Goal: Transaction & Acquisition: Purchase product/service

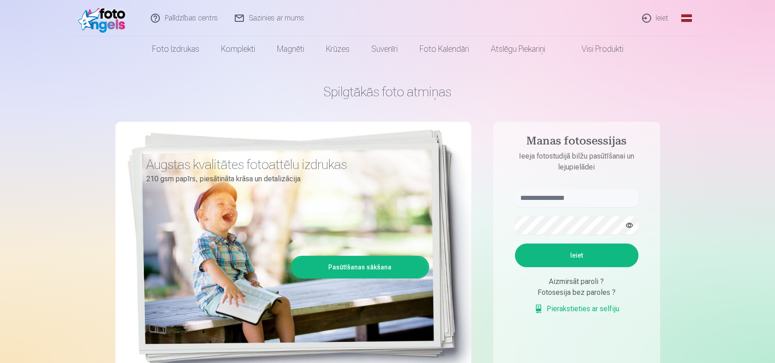
click at [655, 19] on link "Ieiet" at bounding box center [656, 18] width 44 height 36
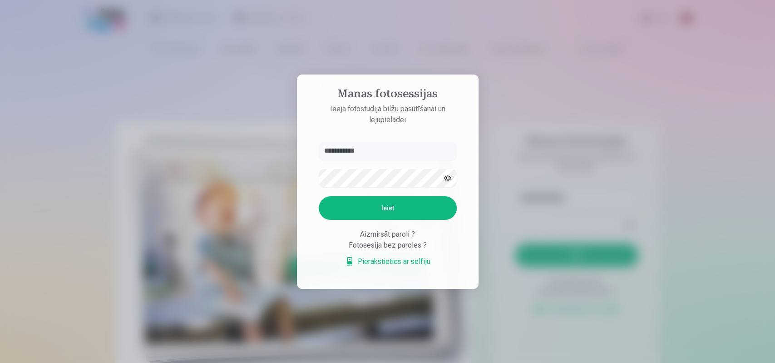
type input "**********"
click at [396, 204] on button "Ieiet" at bounding box center [388, 208] width 138 height 24
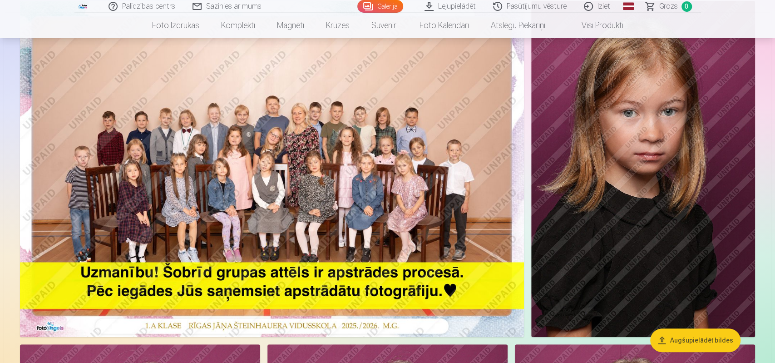
scroll to position [94, 0]
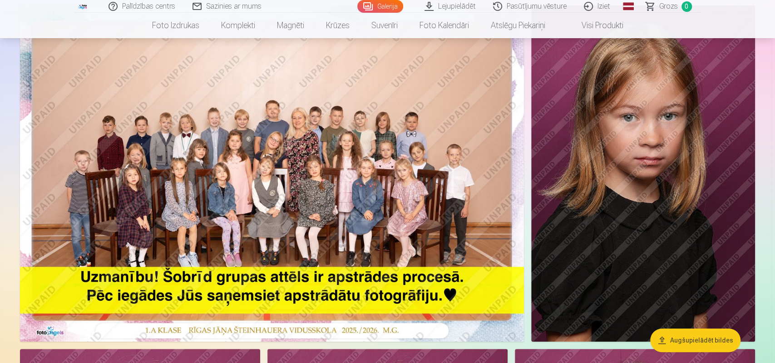
click at [349, 148] on img at bounding box center [272, 173] width 504 height 336
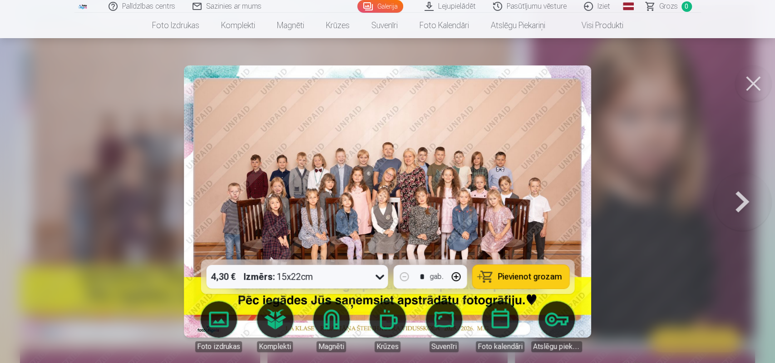
click at [734, 203] on button at bounding box center [742, 202] width 58 height 98
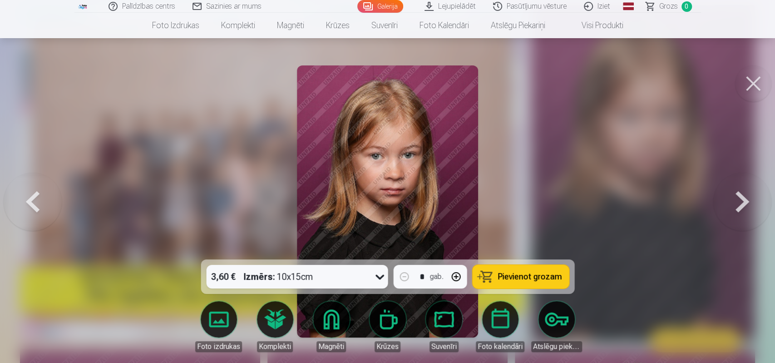
click at [729, 203] on button at bounding box center [742, 202] width 58 height 98
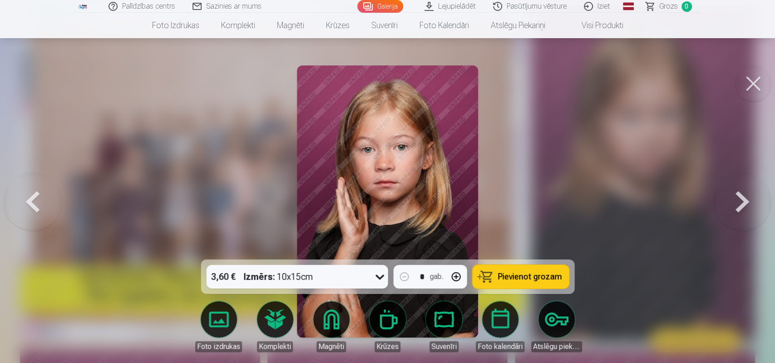
click at [731, 203] on button at bounding box center [742, 202] width 58 height 98
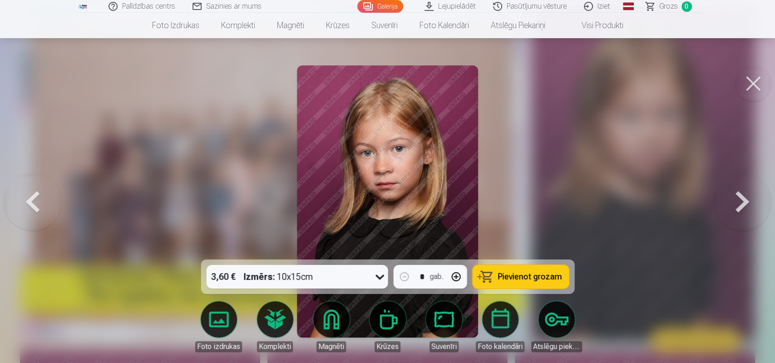
click at [730, 203] on button at bounding box center [742, 202] width 58 height 98
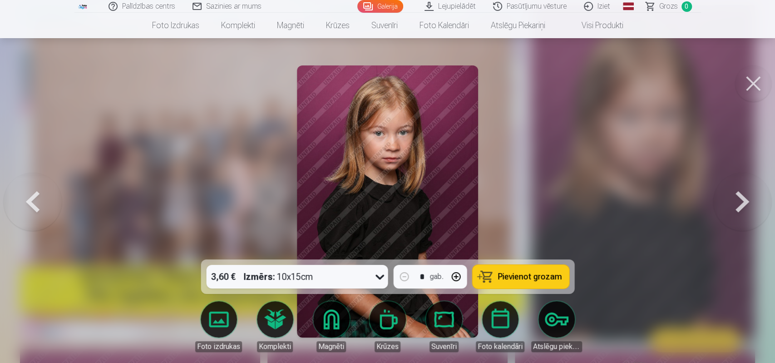
click at [730, 203] on button at bounding box center [742, 202] width 58 height 98
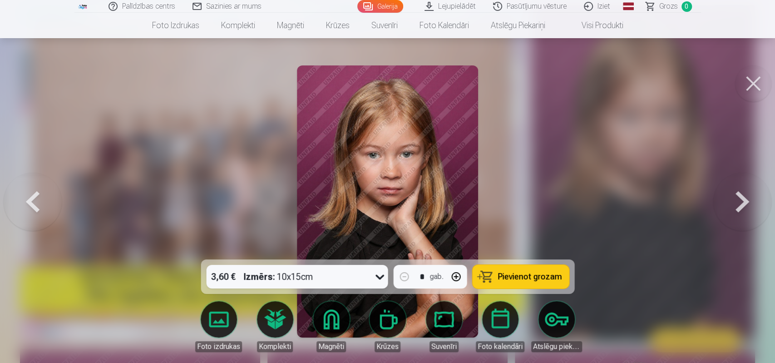
click at [730, 203] on button at bounding box center [742, 202] width 58 height 98
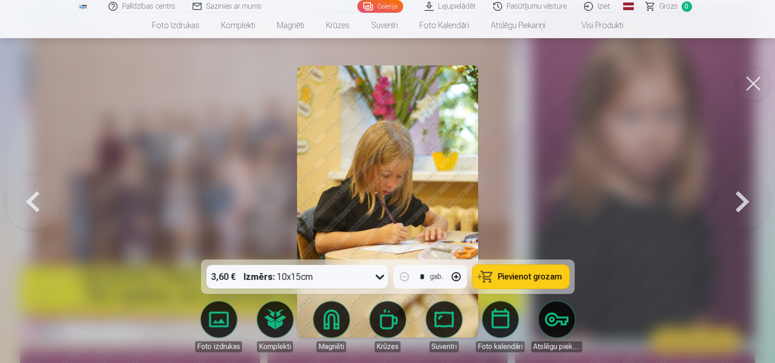
click at [731, 205] on button at bounding box center [742, 202] width 58 height 98
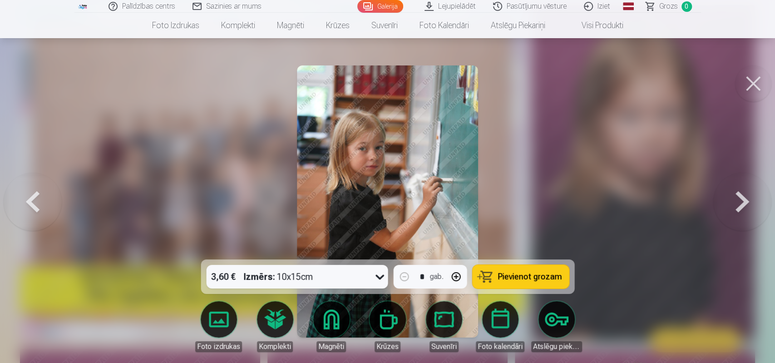
click at [731, 205] on button at bounding box center [742, 202] width 58 height 98
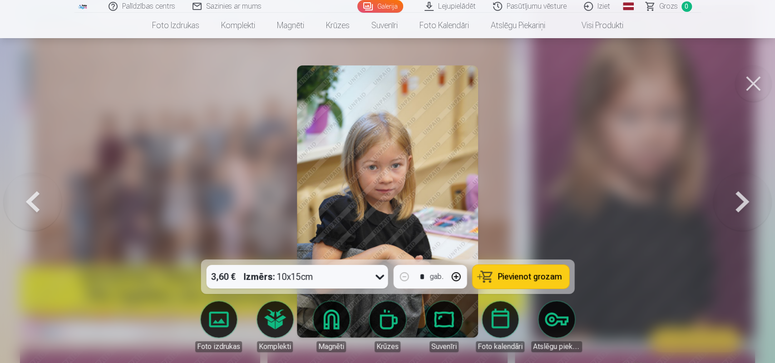
click at [731, 205] on button at bounding box center [742, 202] width 58 height 98
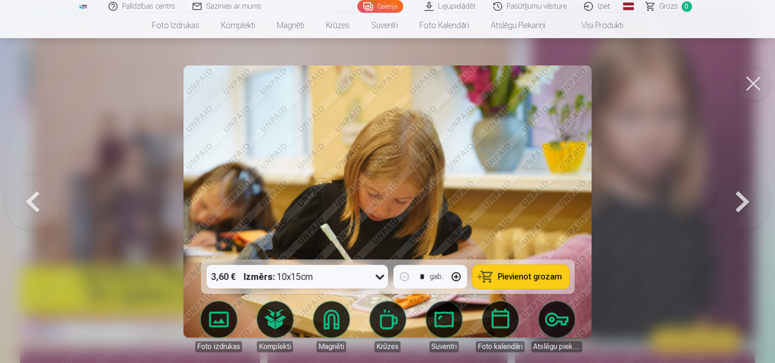
click at [731, 205] on button at bounding box center [742, 202] width 58 height 98
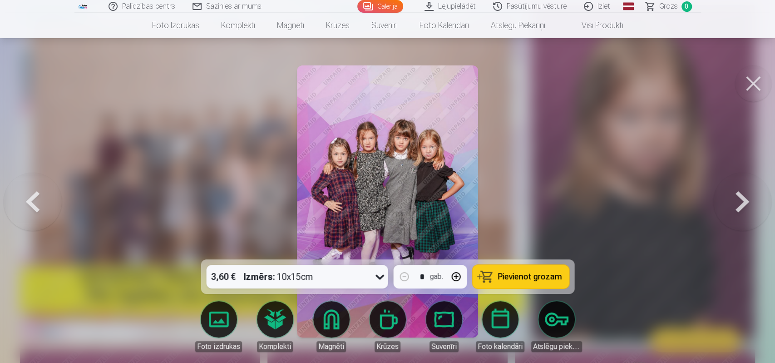
click at [738, 205] on button at bounding box center [742, 202] width 58 height 98
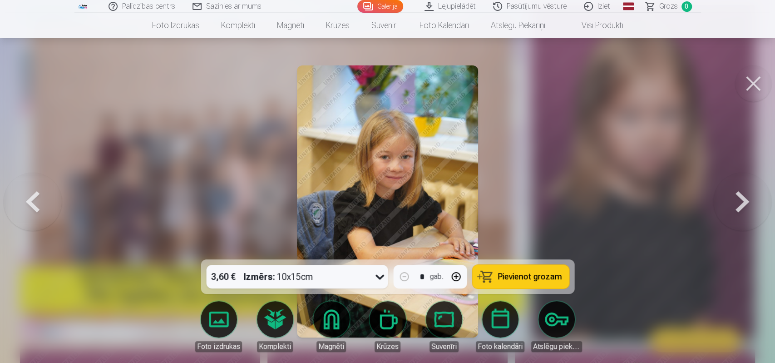
click at [738, 204] on button at bounding box center [742, 202] width 58 height 98
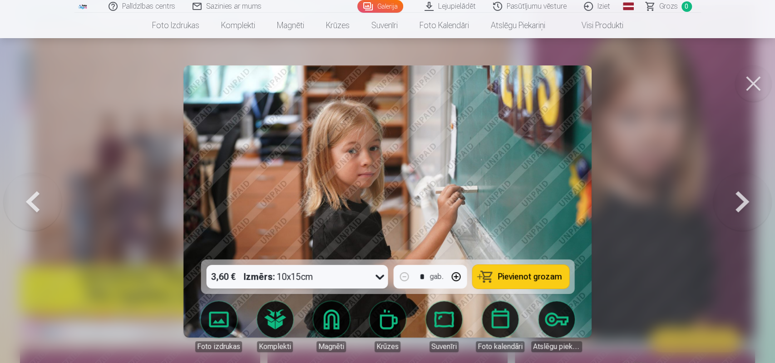
click at [735, 203] on button at bounding box center [742, 202] width 58 height 98
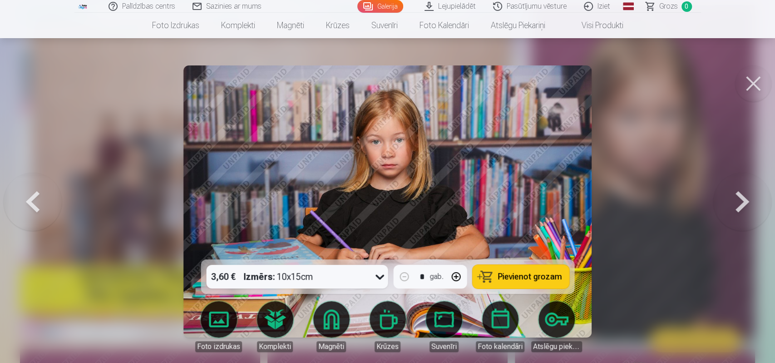
click at [735, 203] on button at bounding box center [742, 202] width 58 height 98
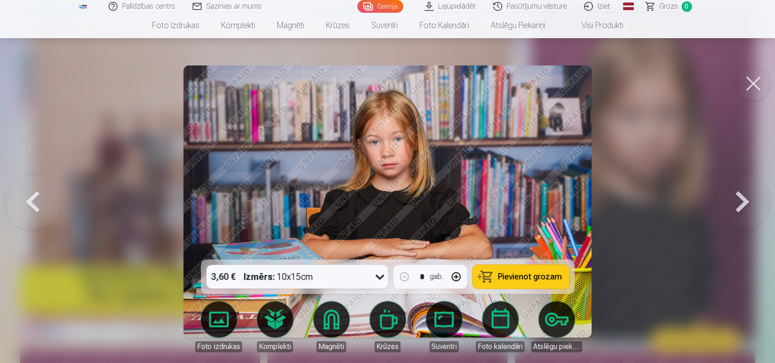
click at [735, 203] on button at bounding box center [742, 202] width 58 height 98
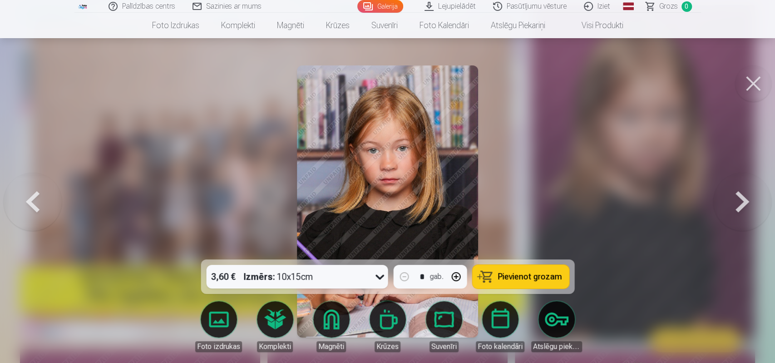
click at [735, 203] on button at bounding box center [742, 202] width 58 height 98
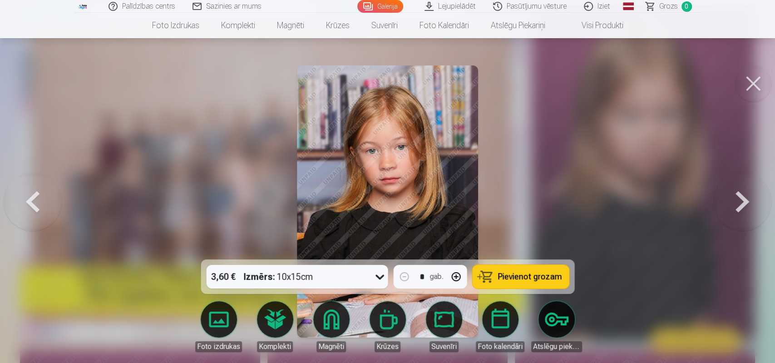
click at [735, 203] on button at bounding box center [742, 202] width 58 height 98
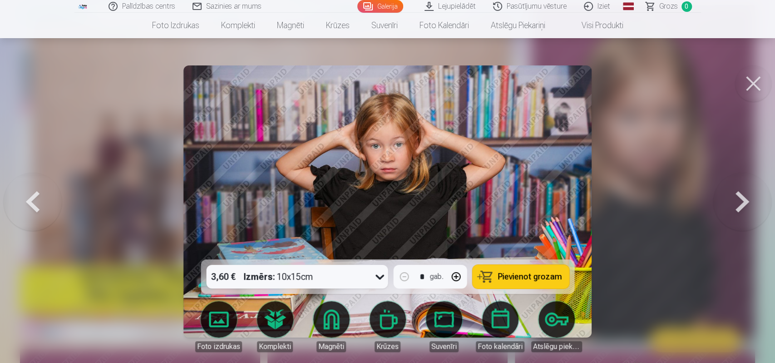
click at [735, 203] on button at bounding box center [742, 202] width 58 height 98
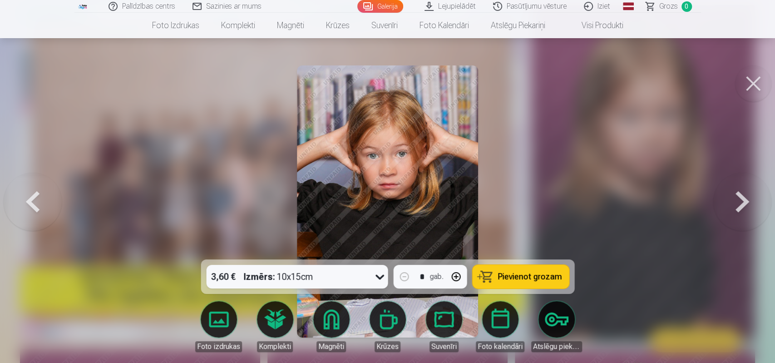
click at [735, 203] on button at bounding box center [742, 202] width 58 height 98
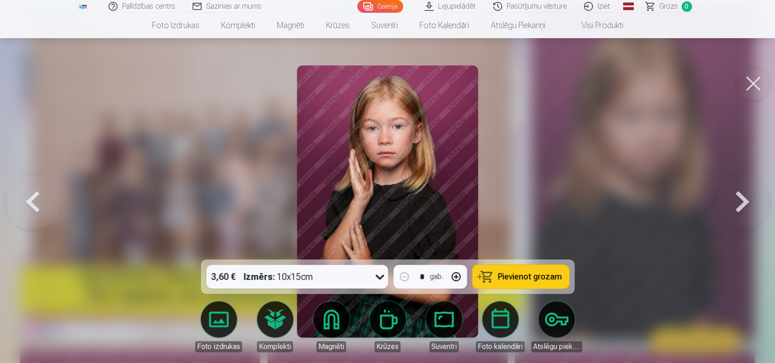
click at [735, 203] on button at bounding box center [742, 202] width 58 height 98
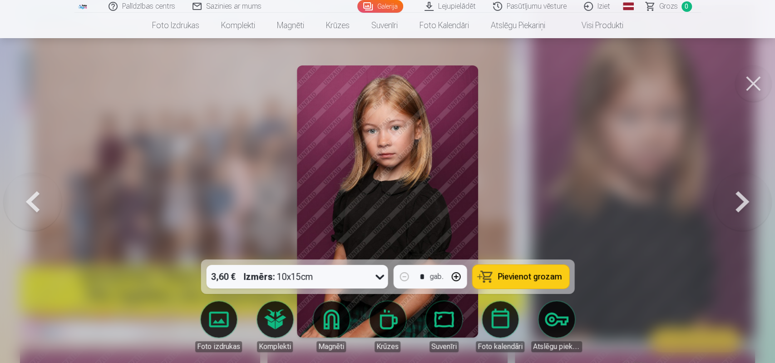
click at [735, 203] on button at bounding box center [742, 202] width 58 height 98
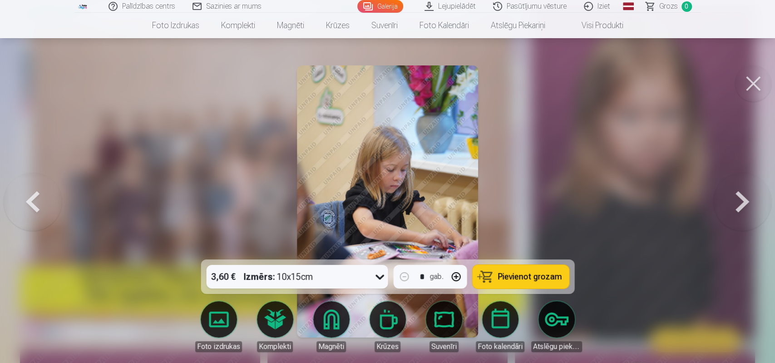
click at [735, 203] on button at bounding box center [742, 202] width 58 height 98
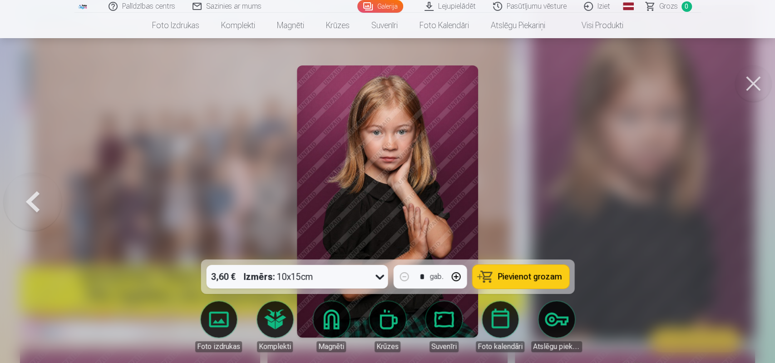
click at [735, 203] on div at bounding box center [387, 181] width 775 height 363
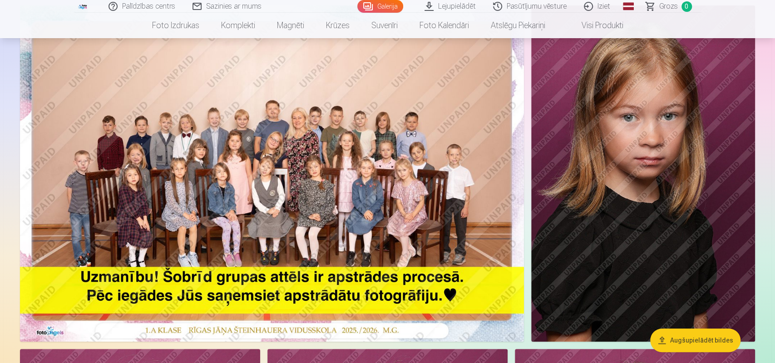
click at [682, 334] on button "Augšupielādēt bildes" at bounding box center [695, 340] width 90 height 24
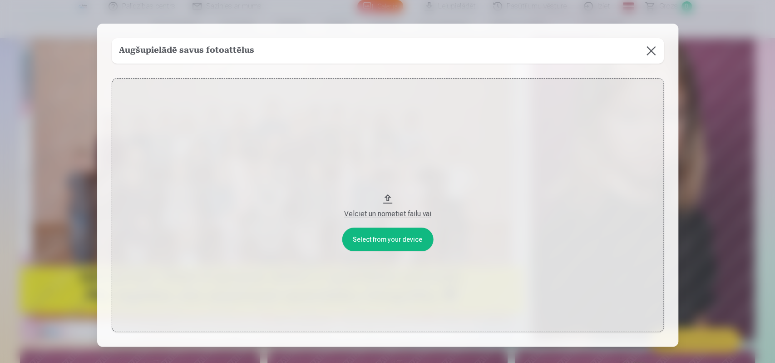
click at [385, 214] on div "Velciet un nometiet failu vai" at bounding box center [388, 213] width 534 height 11
click at [653, 53] on button at bounding box center [650, 50] width 25 height 25
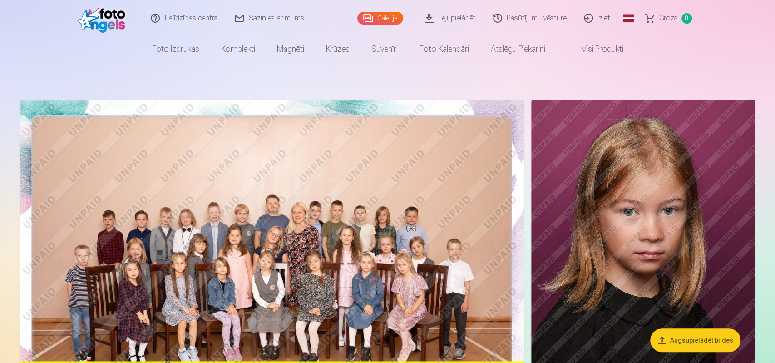
click at [384, 157] on img at bounding box center [272, 268] width 504 height 336
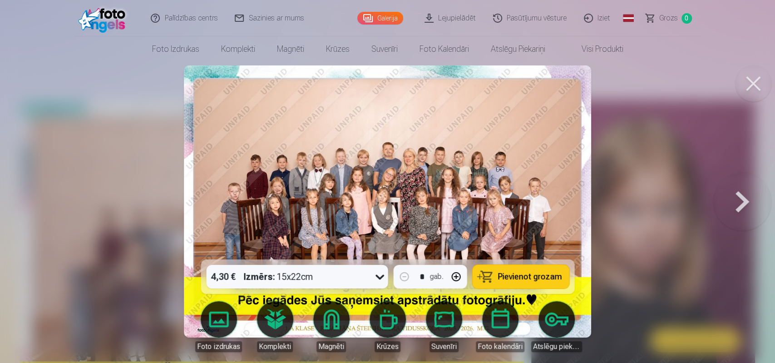
click at [508, 276] on span "Pievienot grozam" at bounding box center [530, 276] width 64 height 8
click at [652, 256] on div at bounding box center [387, 181] width 775 height 363
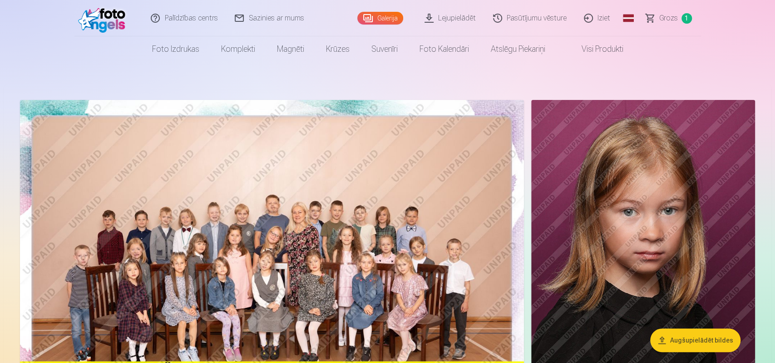
click at [486, 248] on img at bounding box center [272, 268] width 504 height 336
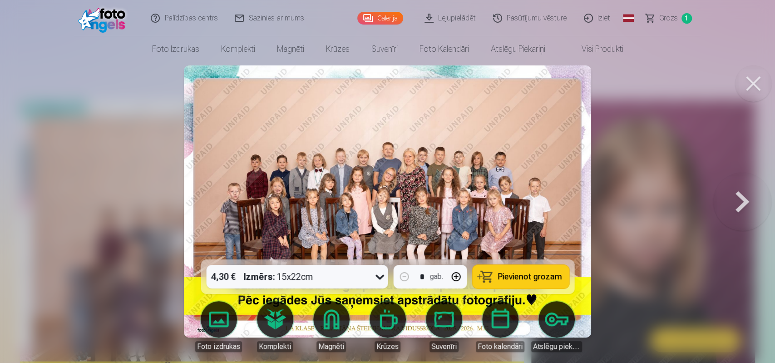
click at [739, 208] on button at bounding box center [742, 202] width 58 height 98
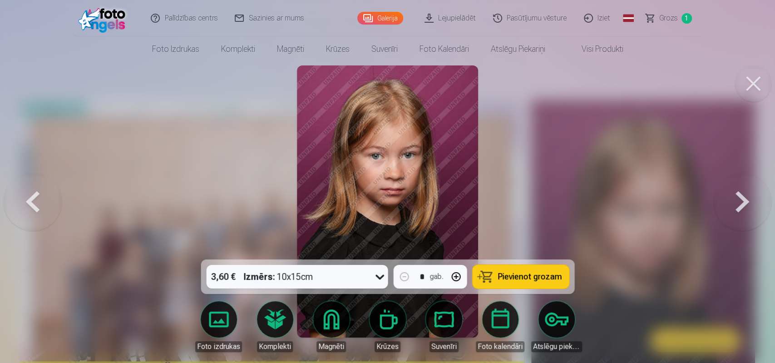
click at [739, 207] on button at bounding box center [742, 202] width 58 height 98
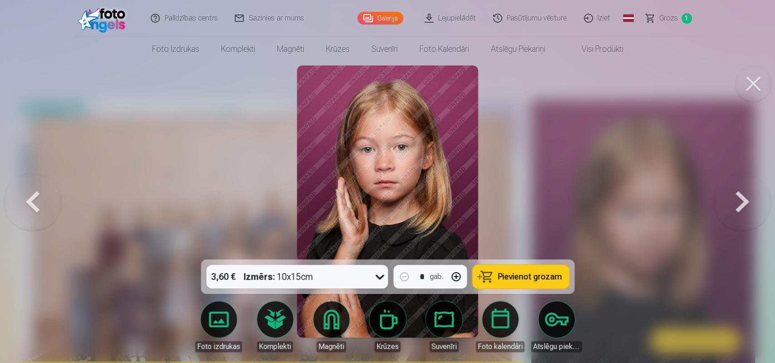
click at [23, 206] on button at bounding box center [33, 202] width 58 height 98
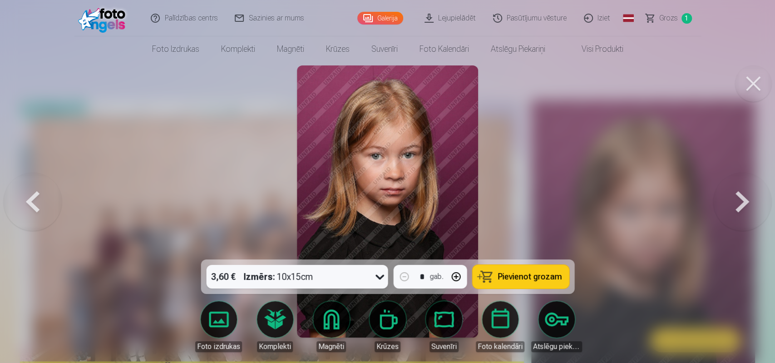
click at [743, 204] on button at bounding box center [742, 202] width 58 height 98
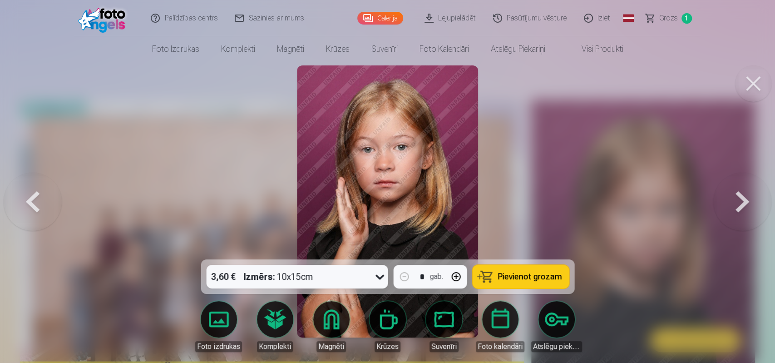
click at [743, 204] on button at bounding box center [742, 202] width 58 height 98
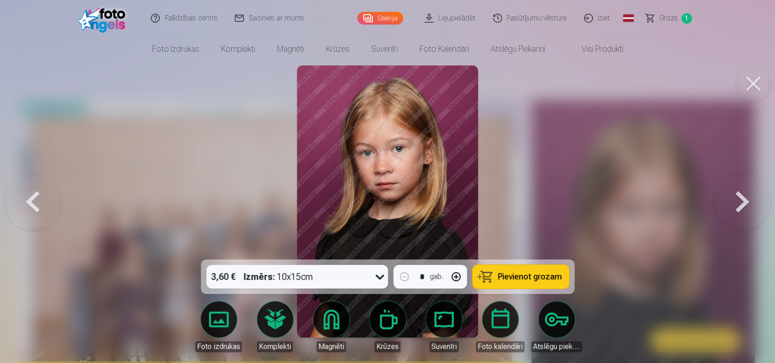
click at [743, 204] on button at bounding box center [742, 202] width 58 height 98
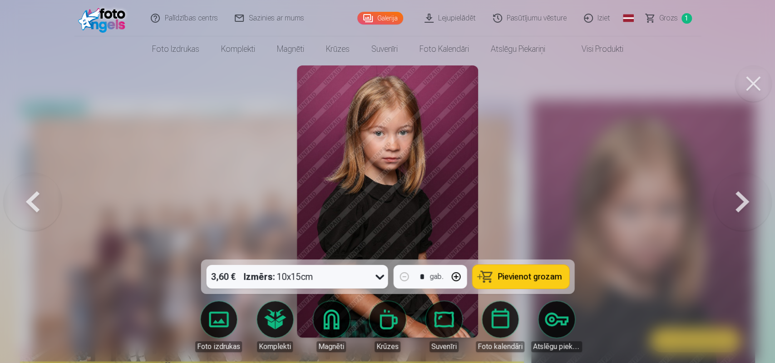
click at [743, 204] on button at bounding box center [742, 202] width 58 height 98
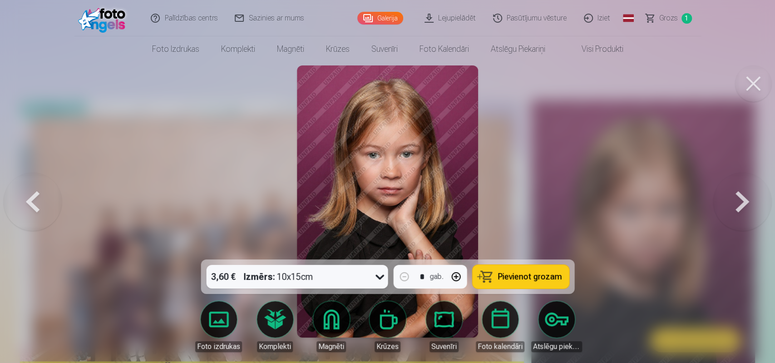
click at [743, 204] on button at bounding box center [742, 202] width 58 height 98
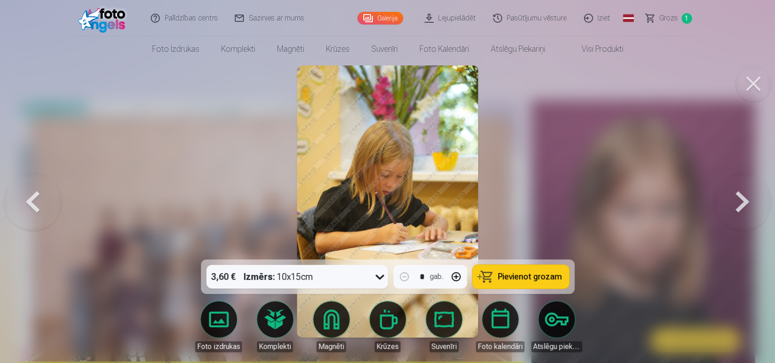
click at [743, 204] on button at bounding box center [742, 202] width 58 height 98
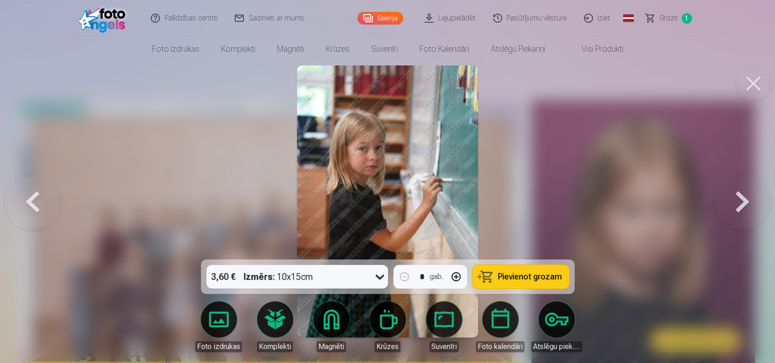
click at [730, 210] on button at bounding box center [742, 202] width 58 height 98
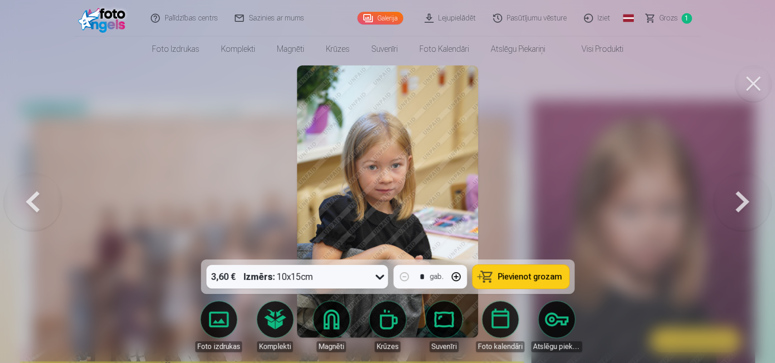
click at [513, 279] on span "Pievienot grozam" at bounding box center [530, 276] width 64 height 8
click at [739, 209] on button at bounding box center [742, 202] width 58 height 98
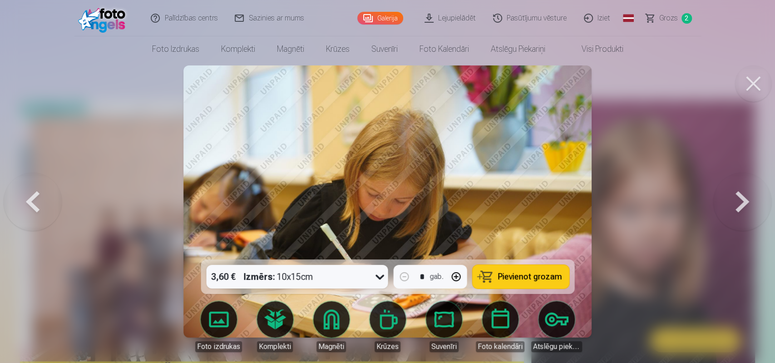
click at [738, 209] on button at bounding box center [742, 202] width 58 height 98
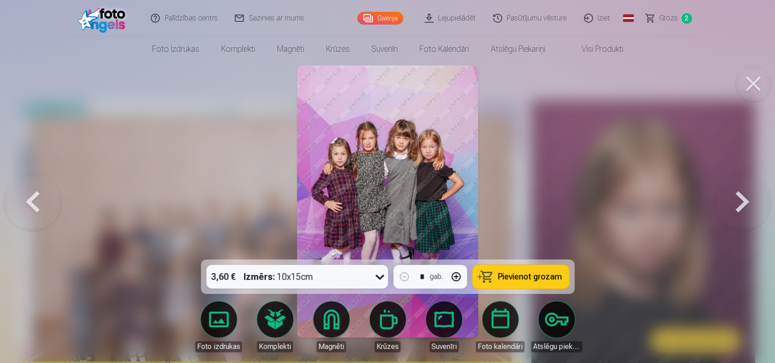
click at [519, 279] on span "Pievienot grozam" at bounding box center [530, 276] width 64 height 8
click at [742, 205] on button at bounding box center [742, 202] width 58 height 98
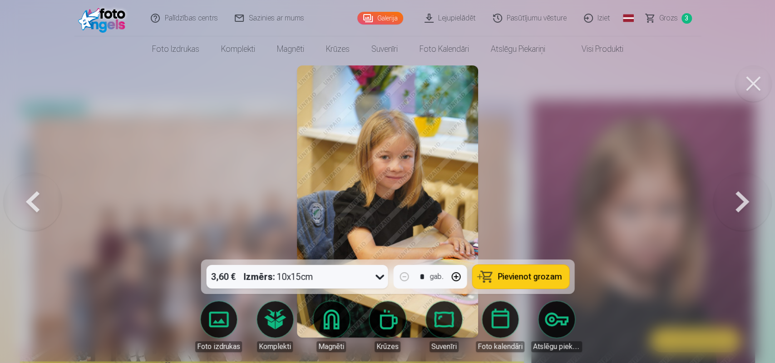
click at [531, 277] on span "Pievienot grozam" at bounding box center [530, 276] width 64 height 8
click at [734, 205] on button at bounding box center [742, 202] width 58 height 98
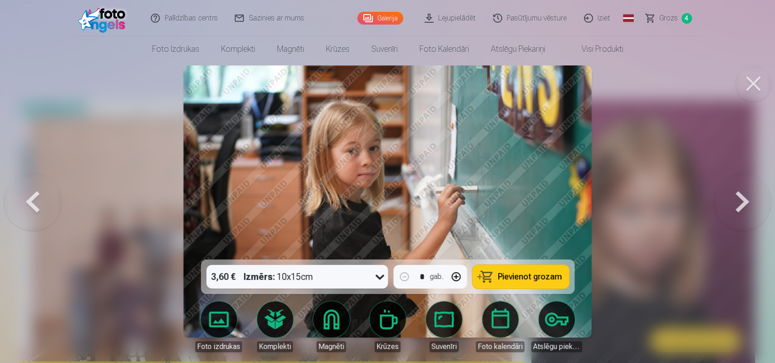
click at [531, 277] on span "Pievienot grozam" at bounding box center [530, 276] width 64 height 8
click at [739, 202] on button at bounding box center [742, 202] width 58 height 98
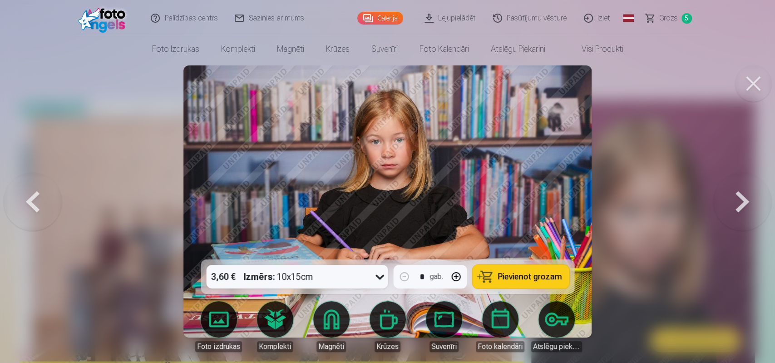
click at [527, 277] on span "Pievienot grozam" at bounding box center [530, 276] width 64 height 8
click at [740, 201] on button at bounding box center [742, 202] width 58 height 98
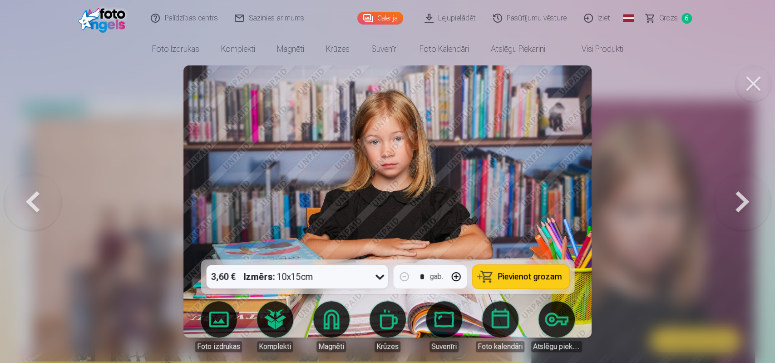
click at [43, 202] on button at bounding box center [33, 202] width 58 height 98
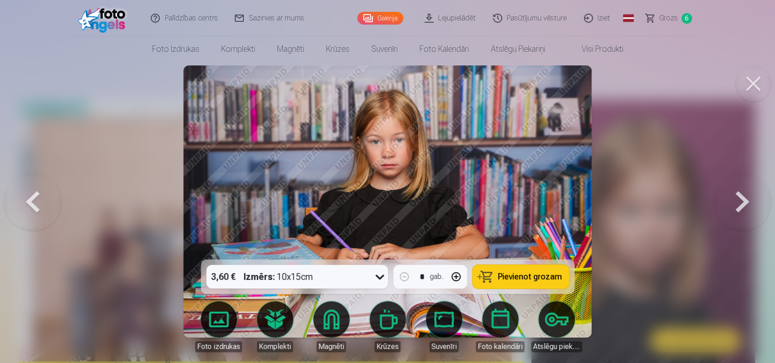
click at [738, 202] on button at bounding box center [742, 202] width 58 height 98
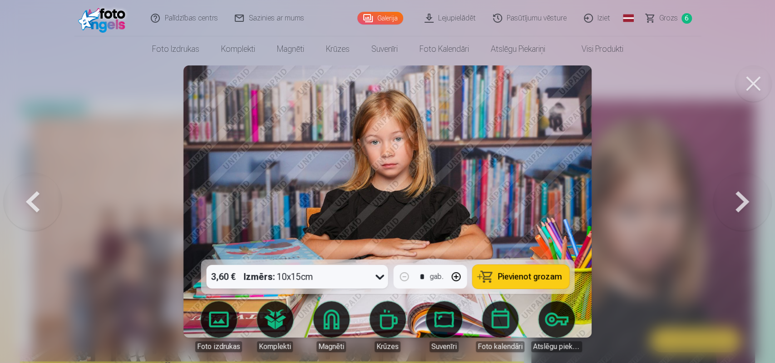
click at [39, 200] on button at bounding box center [33, 202] width 58 height 98
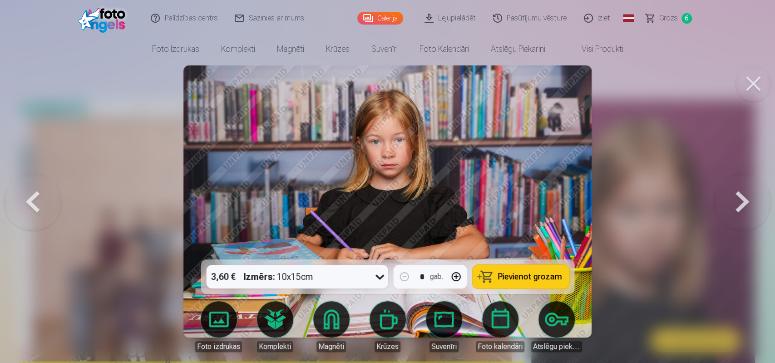
click at [741, 201] on button at bounding box center [742, 202] width 58 height 98
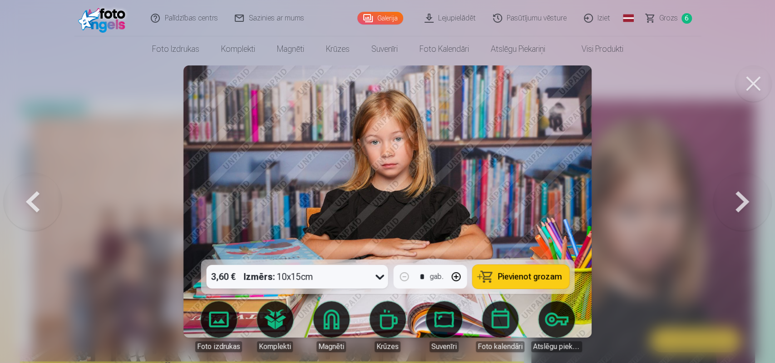
click at [741, 201] on button at bounding box center [742, 202] width 58 height 98
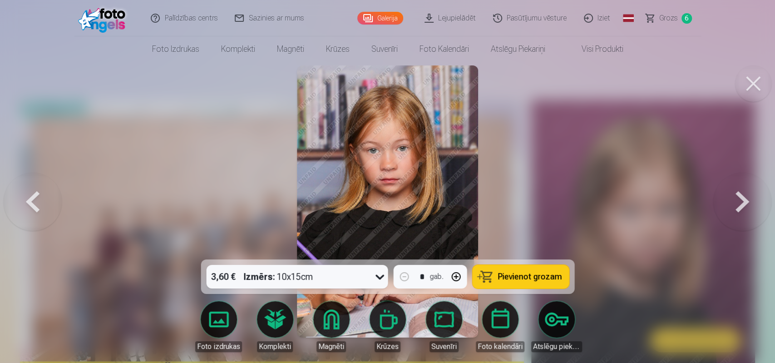
click at [741, 201] on button at bounding box center [742, 202] width 58 height 98
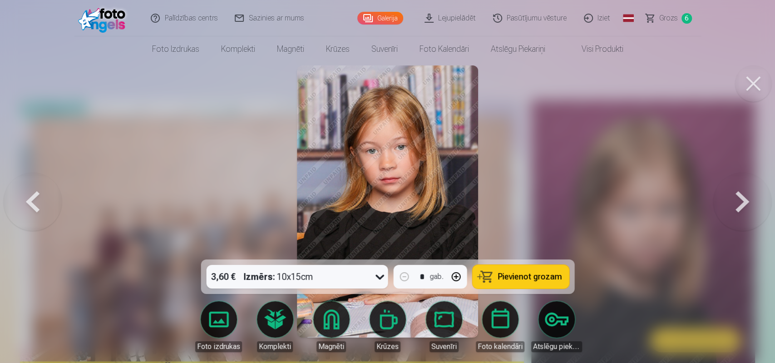
click at [741, 201] on button at bounding box center [742, 202] width 58 height 98
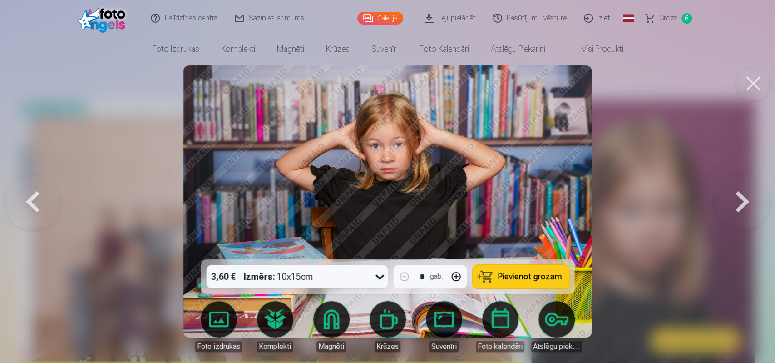
click at [742, 202] on button at bounding box center [742, 202] width 58 height 98
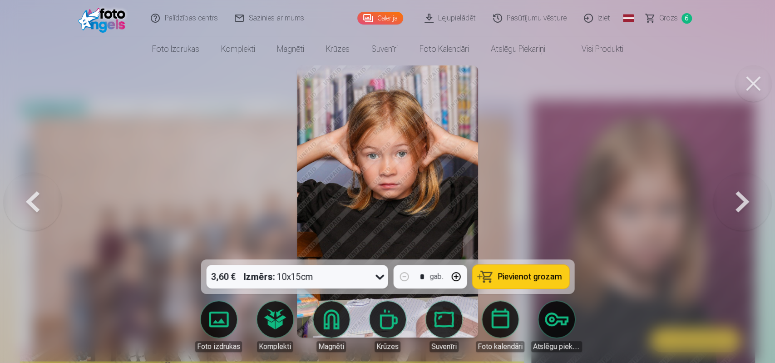
click at [742, 202] on button at bounding box center [742, 202] width 58 height 98
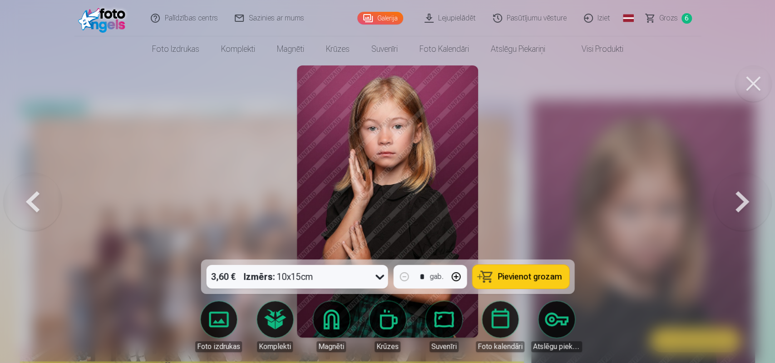
click at [742, 202] on button at bounding box center [742, 202] width 58 height 98
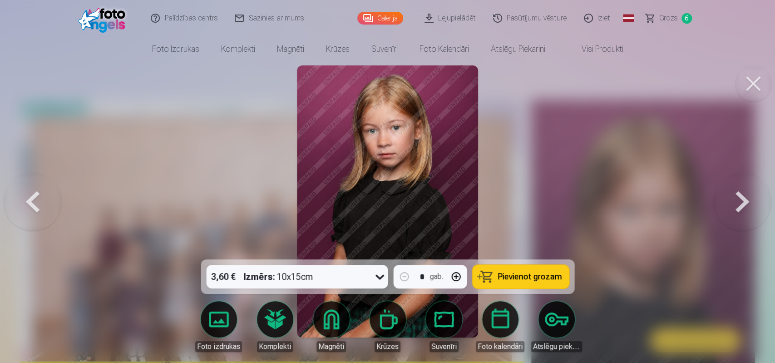
click at [742, 202] on button at bounding box center [742, 202] width 58 height 98
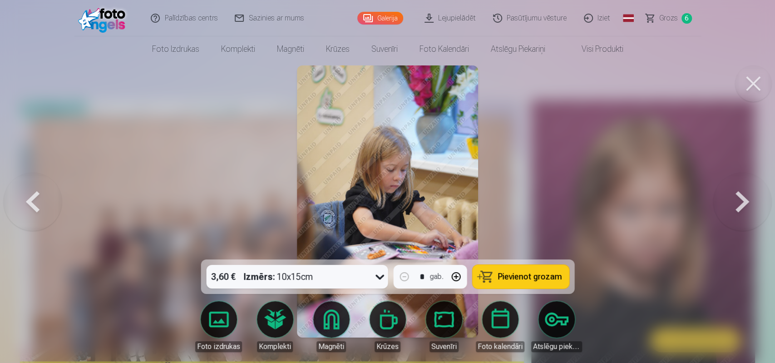
click at [742, 202] on button at bounding box center [742, 202] width 58 height 98
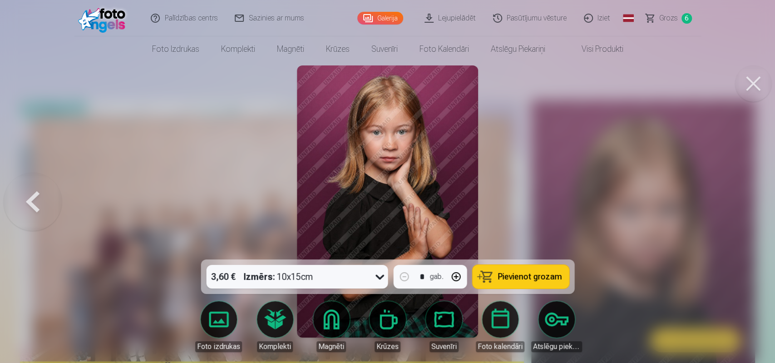
click at [742, 202] on div at bounding box center [387, 181] width 775 height 363
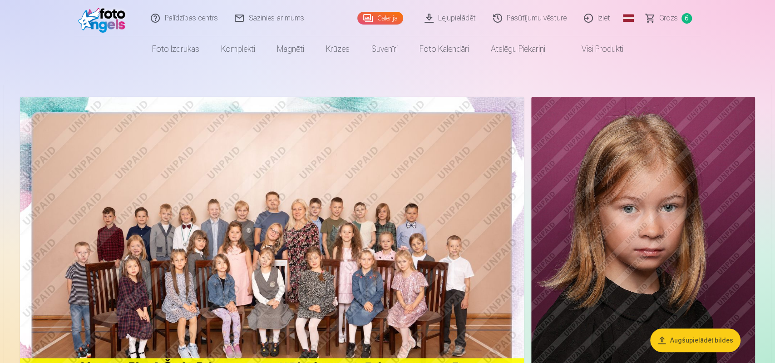
scroll to position [142, 0]
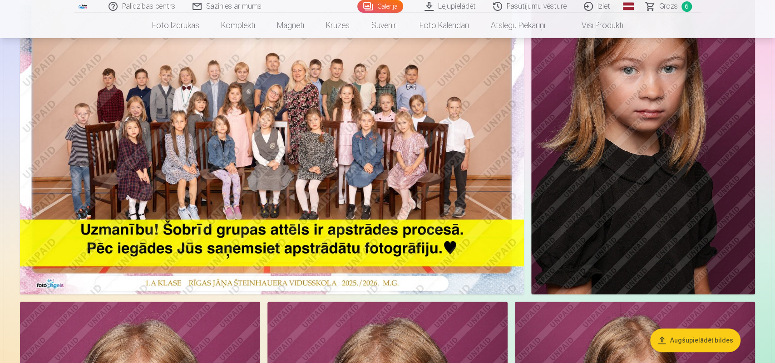
click at [652, 181] on img at bounding box center [643, 126] width 224 height 336
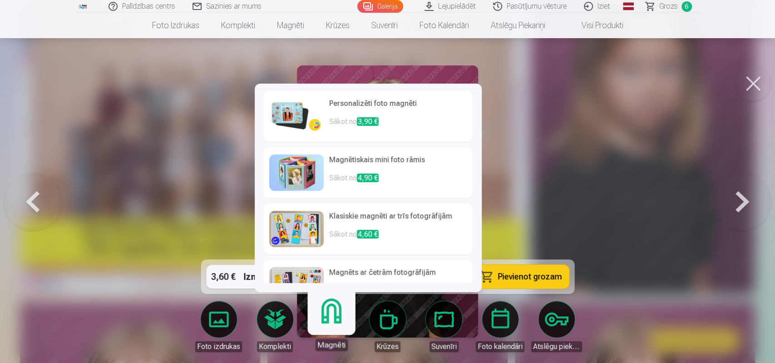
click at [336, 316] on link "Magnēti" at bounding box center [331, 323] width 56 height 56
click at [298, 120] on img at bounding box center [296, 116] width 54 height 36
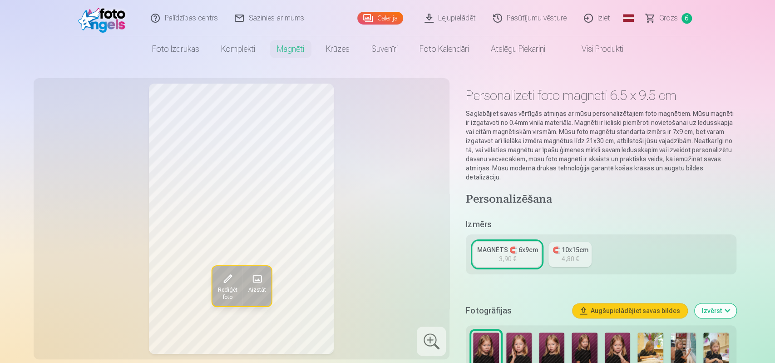
click at [497, 245] on div "MAGNĒTS 🧲 6x9cm" at bounding box center [507, 249] width 61 height 9
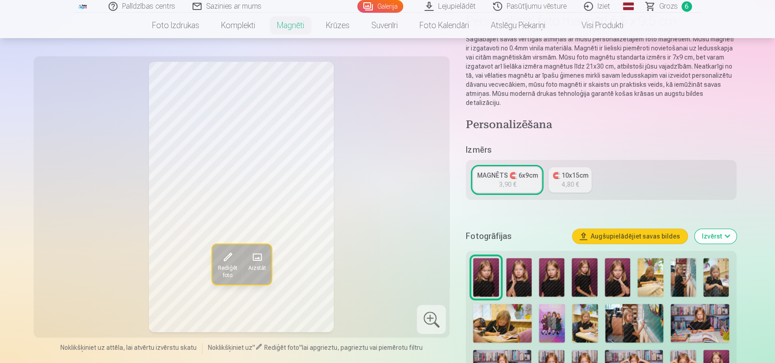
scroll to position [236, 0]
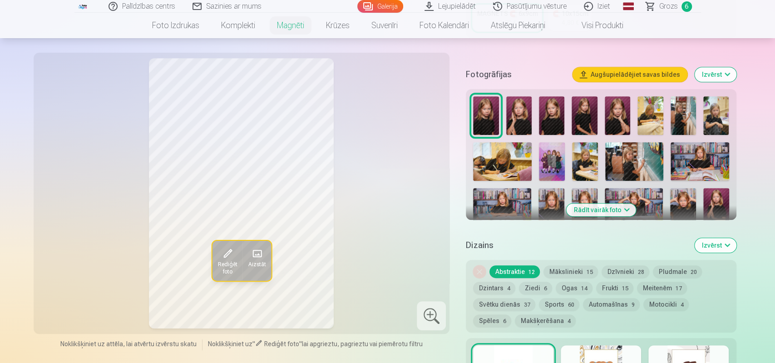
click at [571, 265] on button "Mākslinieki 15" at bounding box center [570, 271] width 54 height 13
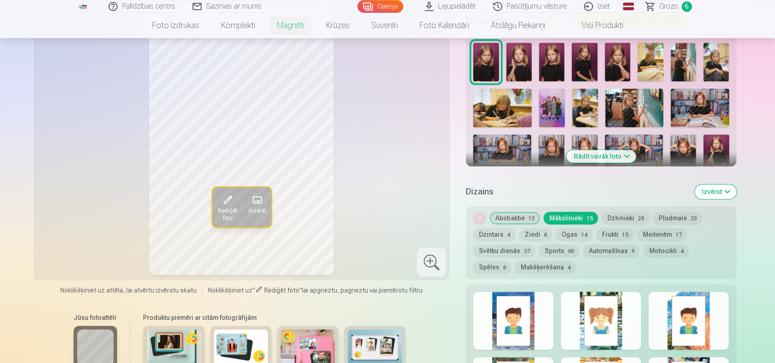
scroll to position [283, 0]
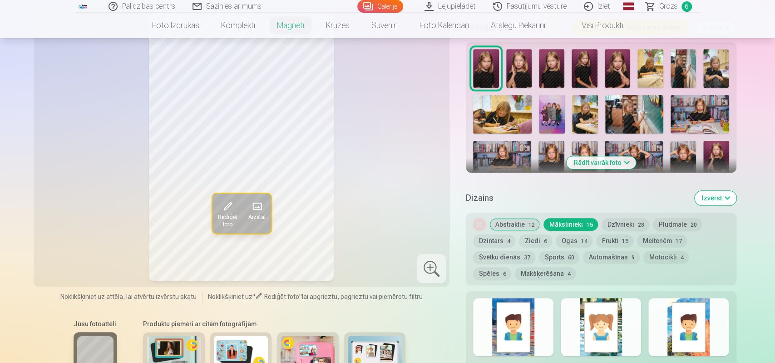
click at [569, 234] on button "Ogas 14" at bounding box center [574, 240] width 37 height 13
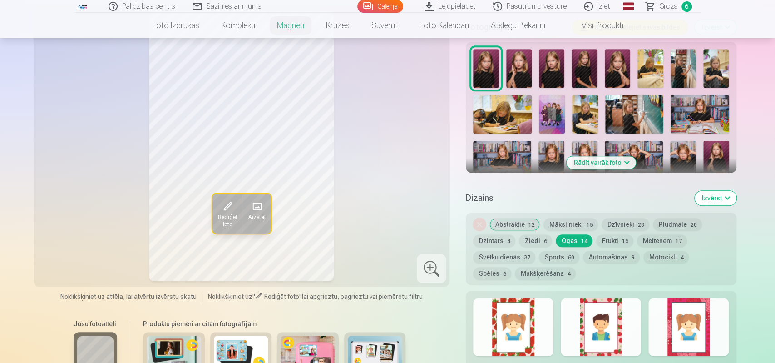
click at [667, 218] on button "Pludmale 20" at bounding box center [677, 224] width 49 height 13
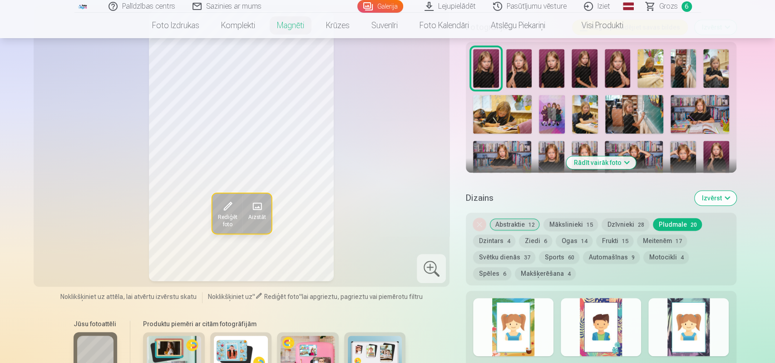
click at [523, 218] on button "Abstraktie 12" at bounding box center [514, 224] width 50 height 13
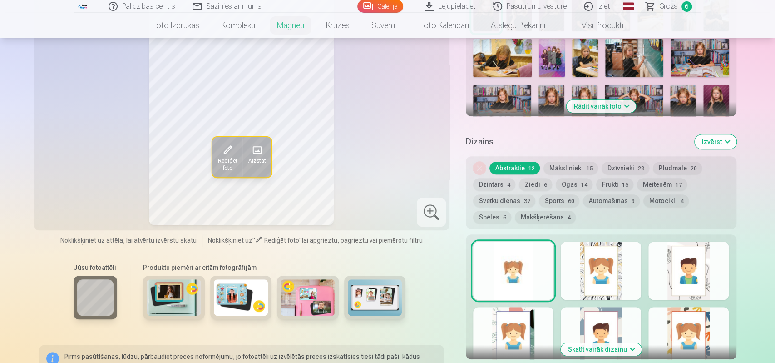
scroll to position [331, 0]
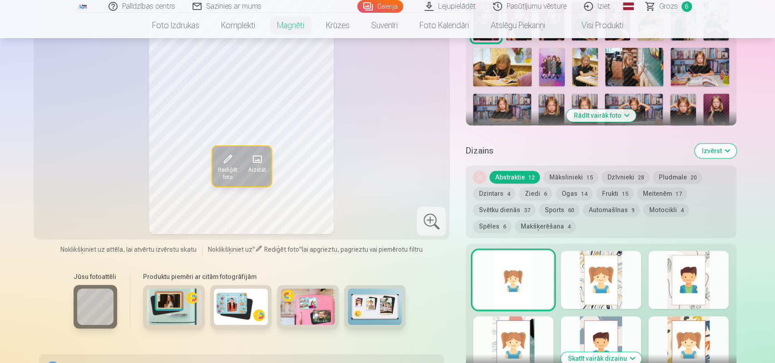
click at [518, 220] on button "Makšķerēšana 4" at bounding box center [545, 226] width 61 height 13
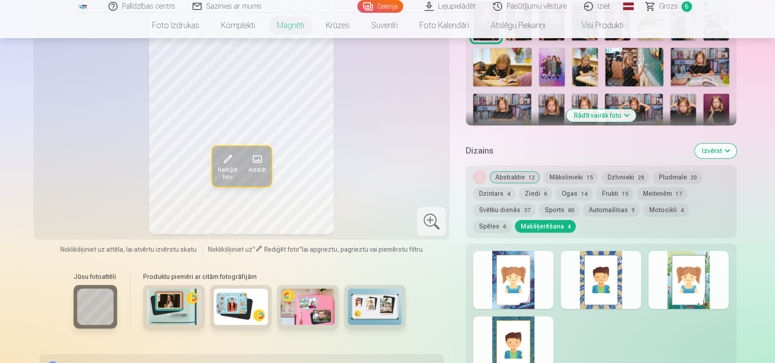
click at [494, 187] on button "Dzintars 4" at bounding box center [494, 193] width 42 height 13
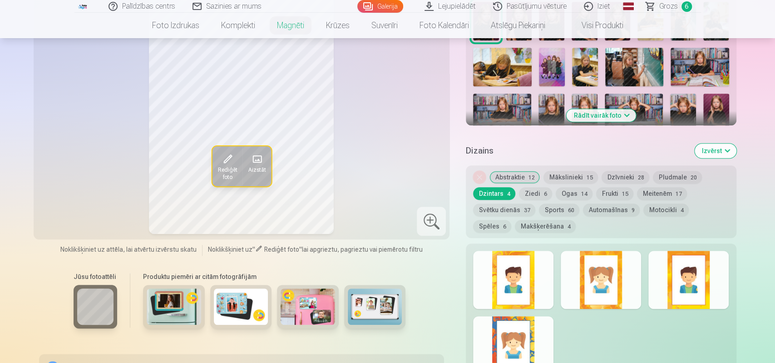
click at [527, 187] on button "Ziedi 6" at bounding box center [535, 193] width 33 height 13
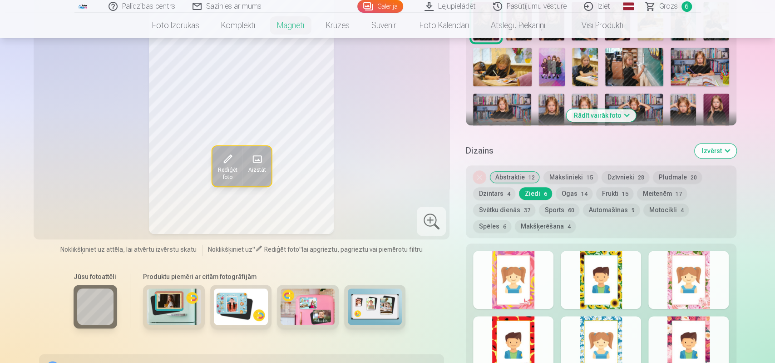
click at [568, 187] on button "Ogas 14" at bounding box center [574, 193] width 37 height 13
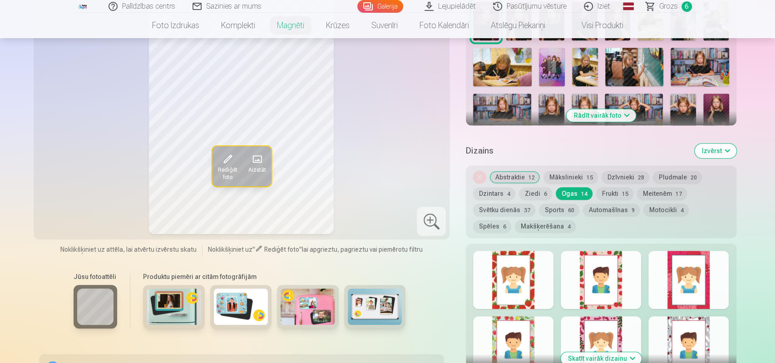
click at [606, 187] on button "Frukti 15" at bounding box center [614, 193] width 37 height 13
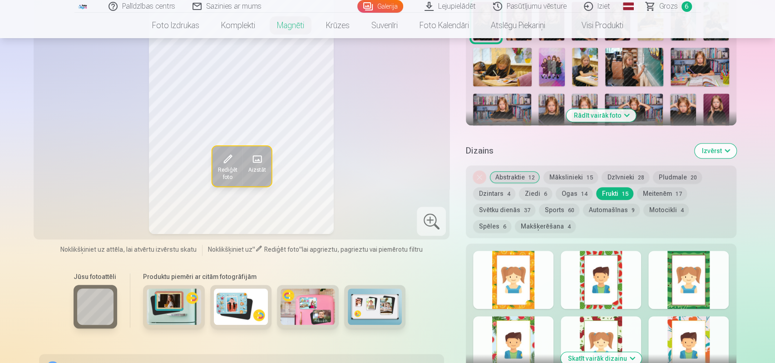
click at [657, 187] on button "Meitenēm 17" at bounding box center [662, 193] width 50 height 13
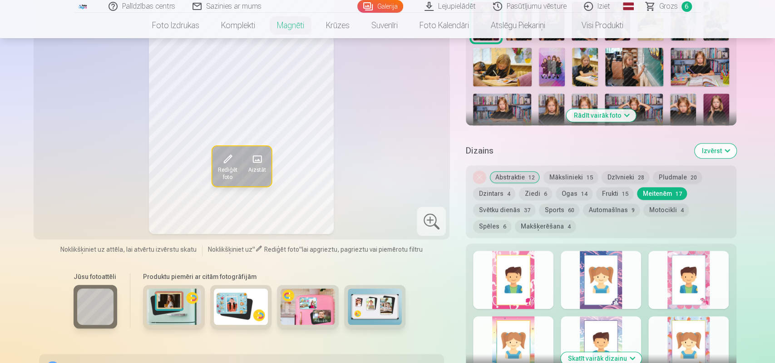
scroll to position [378, 0]
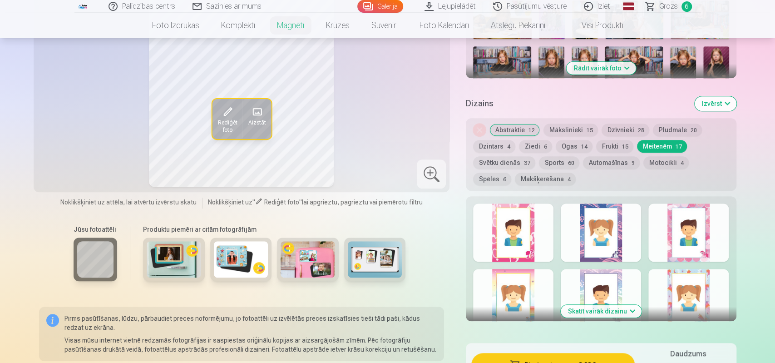
click at [622, 305] on button "Skatīt vairāk dizainu" at bounding box center [601, 311] width 81 height 13
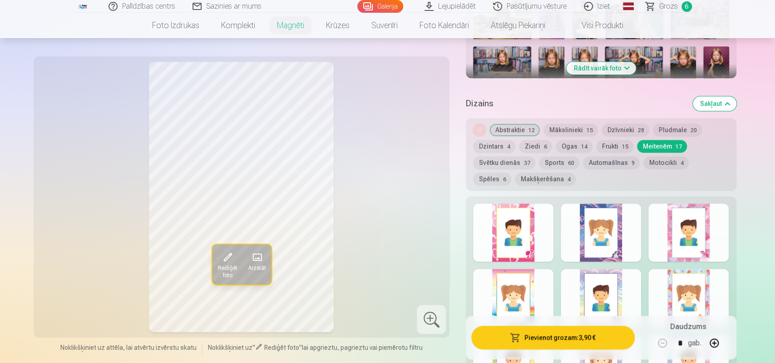
click at [626, 123] on button "Dzīvnieki 28" at bounding box center [626, 129] width 48 height 13
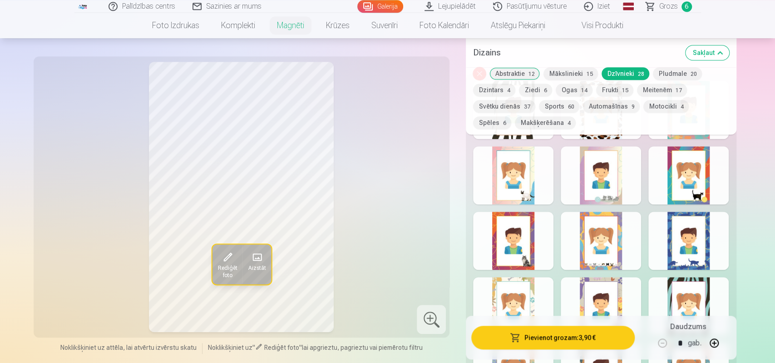
scroll to position [519, 0]
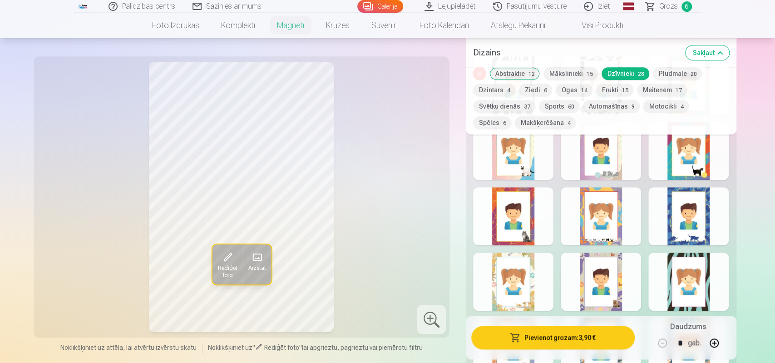
click at [701, 215] on div at bounding box center [688, 216] width 80 height 58
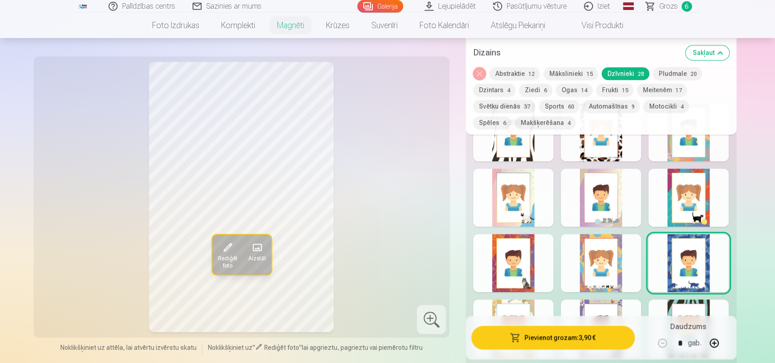
scroll to position [472, 0]
click at [526, 188] on div at bounding box center [513, 198] width 80 height 58
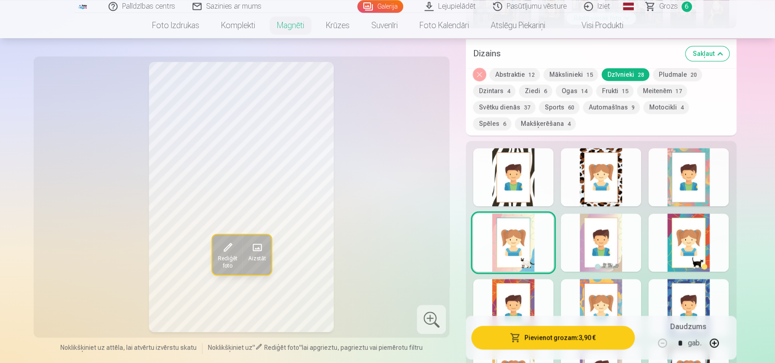
scroll to position [425, 0]
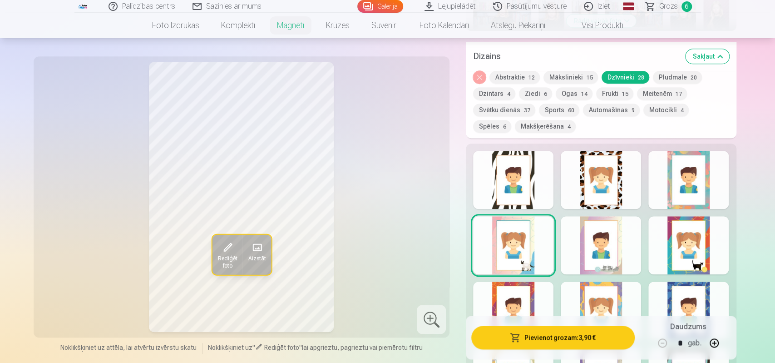
click at [609, 237] on div at bounding box center [601, 245] width 80 height 58
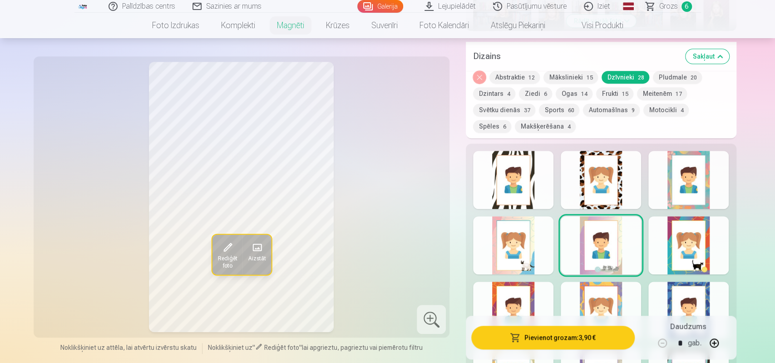
click at [704, 236] on div at bounding box center [688, 245] width 80 height 58
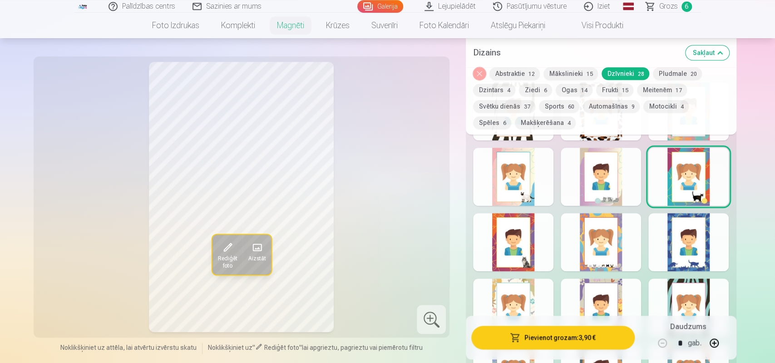
scroll to position [519, 0]
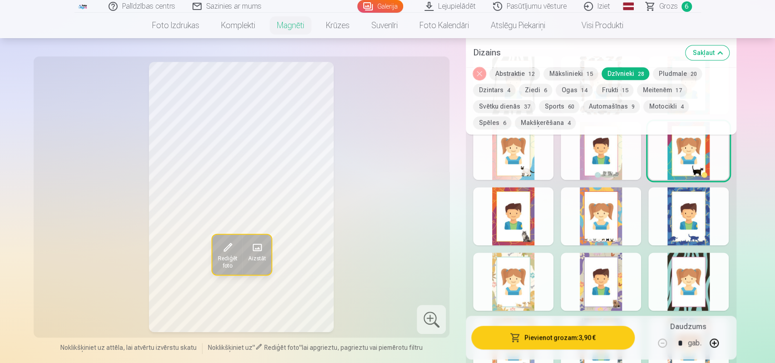
click at [610, 223] on div at bounding box center [601, 216] width 80 height 58
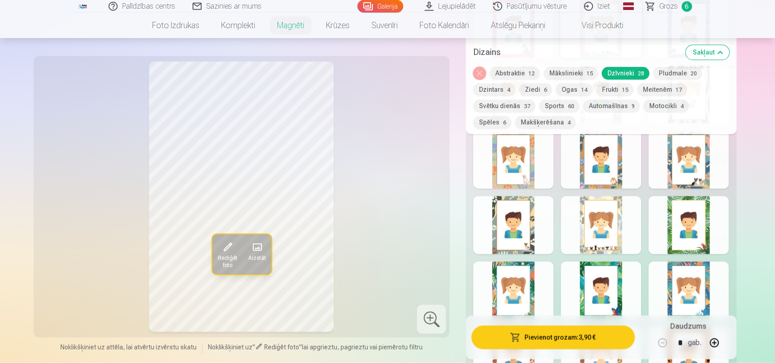
scroll to position [708, 0]
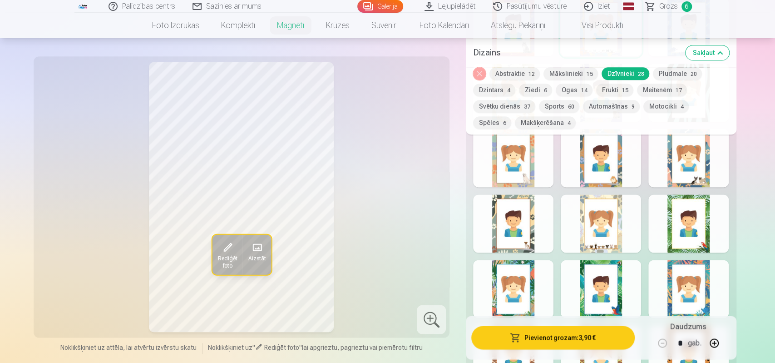
click at [610, 234] on div at bounding box center [601, 223] width 80 height 58
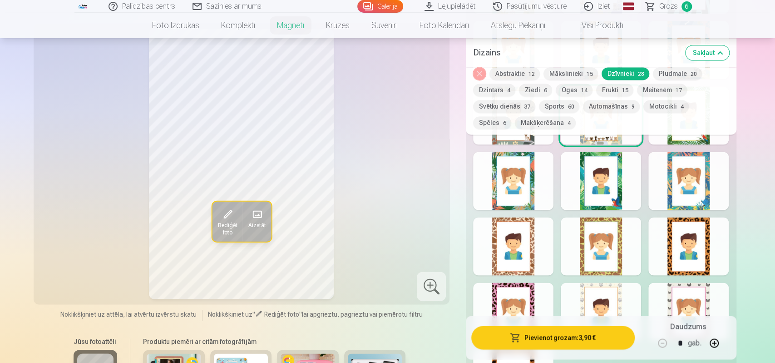
scroll to position [850, 0]
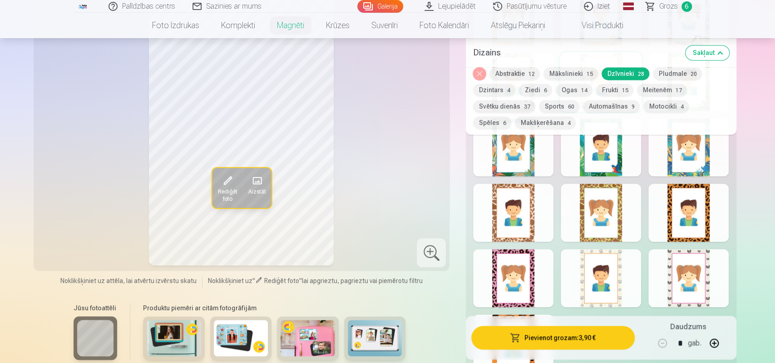
click at [612, 257] on div at bounding box center [601, 278] width 80 height 58
click at [680, 271] on div at bounding box center [688, 278] width 80 height 58
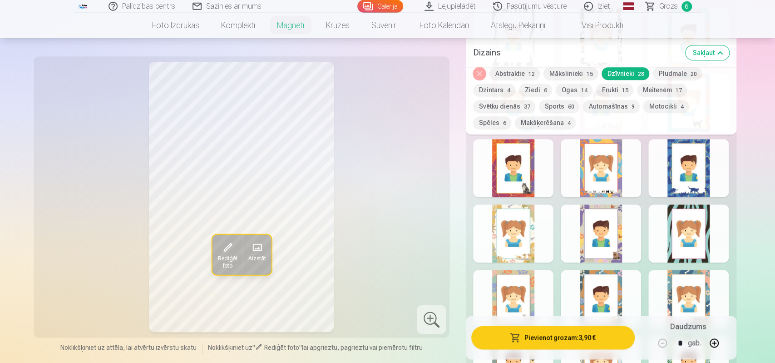
scroll to position [567, 0]
click at [602, 172] on div at bounding box center [601, 169] width 80 height 58
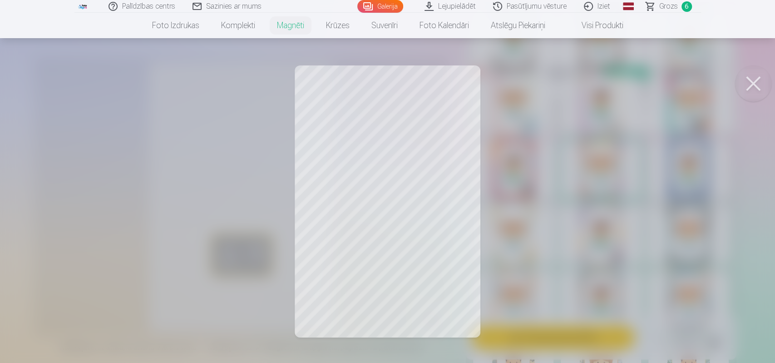
click at [747, 79] on button at bounding box center [753, 83] width 36 height 36
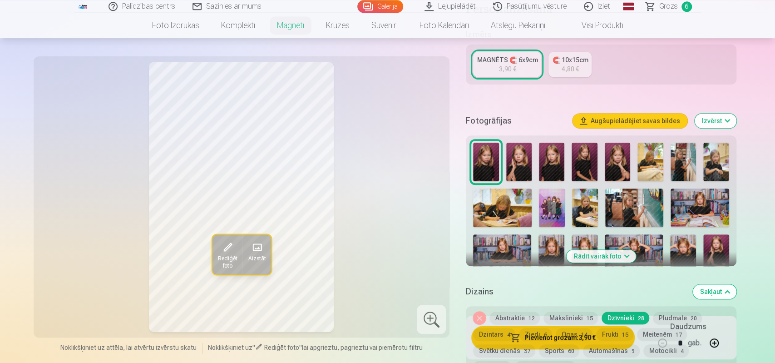
scroll to position [189, 0]
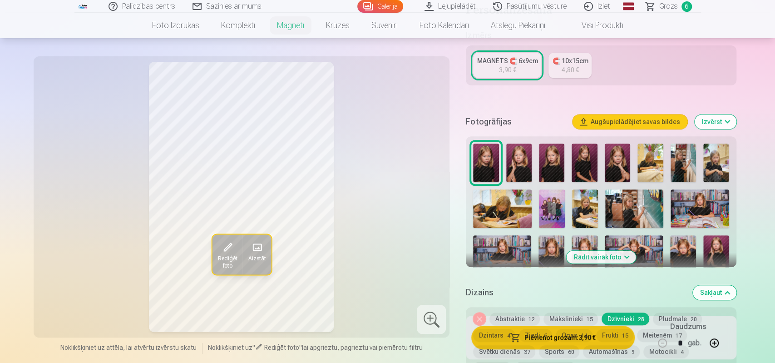
click at [712, 150] on img at bounding box center [715, 162] width 25 height 39
click at [655, 157] on img at bounding box center [649, 162] width 25 height 39
click at [680, 155] on img at bounding box center [683, 162] width 25 height 39
click at [629, 197] on img at bounding box center [634, 208] width 58 height 39
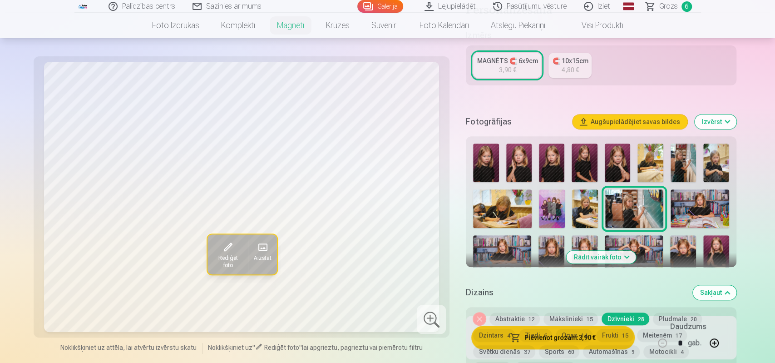
click at [709, 239] on img at bounding box center [716, 254] width 26 height 39
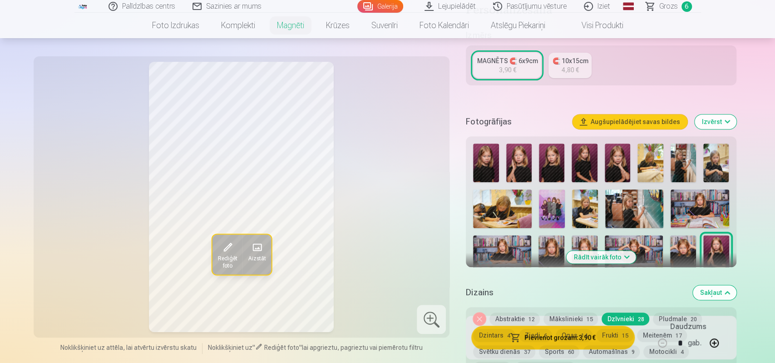
click at [513, 156] on img at bounding box center [518, 162] width 25 height 39
click at [487, 157] on img at bounding box center [485, 162] width 25 height 39
click at [615, 157] on img at bounding box center [617, 162] width 25 height 39
click at [581, 159] on img at bounding box center [584, 162] width 25 height 39
click at [710, 157] on img at bounding box center [715, 162] width 25 height 39
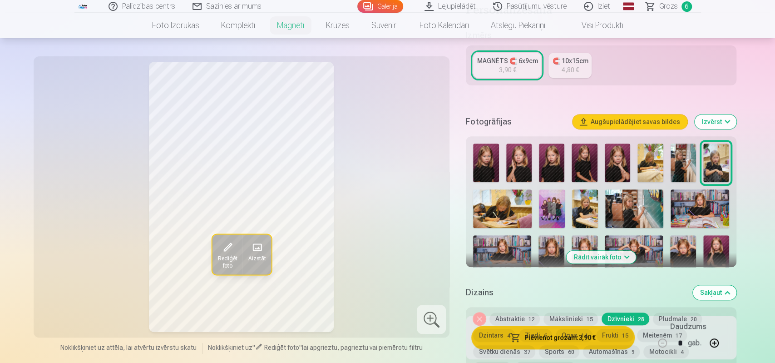
click at [559, 201] on img at bounding box center [552, 208] width 26 height 39
click at [681, 157] on img at bounding box center [683, 162] width 25 height 39
click at [489, 153] on img at bounding box center [485, 162] width 25 height 39
click at [231, 249] on span at bounding box center [227, 247] width 15 height 15
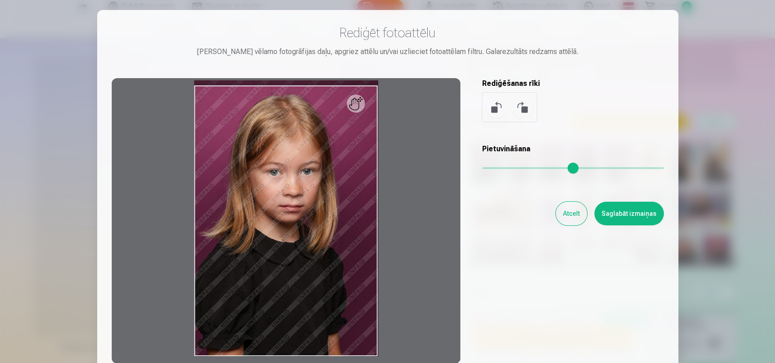
scroll to position [0, 0]
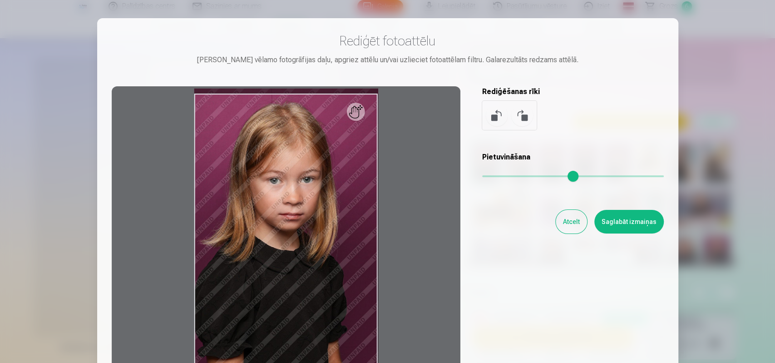
click at [571, 222] on button "Atcelt" at bounding box center [571, 222] width 31 height 24
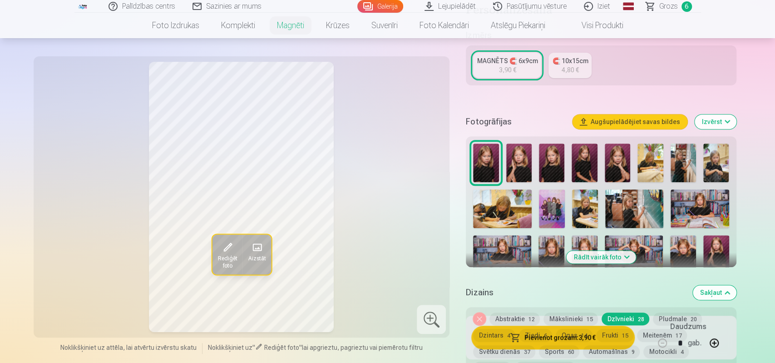
click at [679, 239] on img at bounding box center [683, 254] width 26 height 39
click at [550, 237] on img at bounding box center [551, 254] width 26 height 39
click at [583, 235] on img at bounding box center [585, 254] width 26 height 39
click at [485, 148] on img at bounding box center [485, 162] width 25 height 39
click at [556, 237] on img at bounding box center [551, 254] width 26 height 39
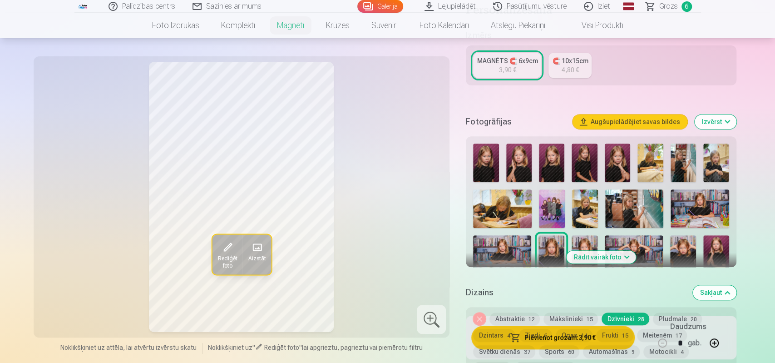
click at [481, 148] on img at bounding box center [485, 162] width 25 height 39
click at [556, 237] on img at bounding box center [551, 254] width 26 height 39
click at [478, 154] on img at bounding box center [485, 162] width 25 height 39
click at [551, 241] on img at bounding box center [551, 254] width 26 height 39
click at [686, 246] on img at bounding box center [683, 254] width 26 height 39
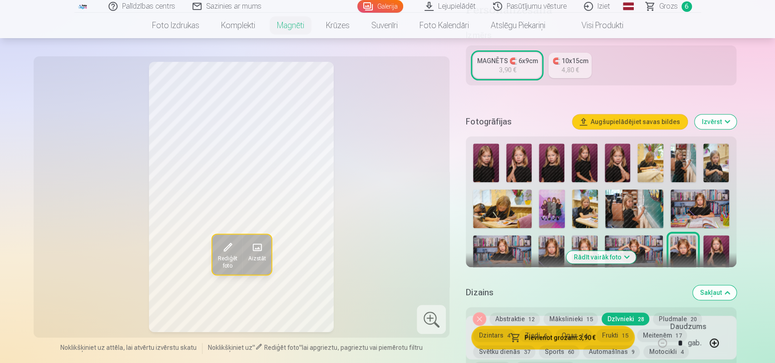
click at [586, 235] on img at bounding box center [585, 254] width 26 height 39
click at [549, 235] on img at bounding box center [551, 254] width 26 height 39
click at [585, 235] on img at bounding box center [585, 254] width 26 height 39
click at [541, 242] on img at bounding box center [551, 254] width 26 height 39
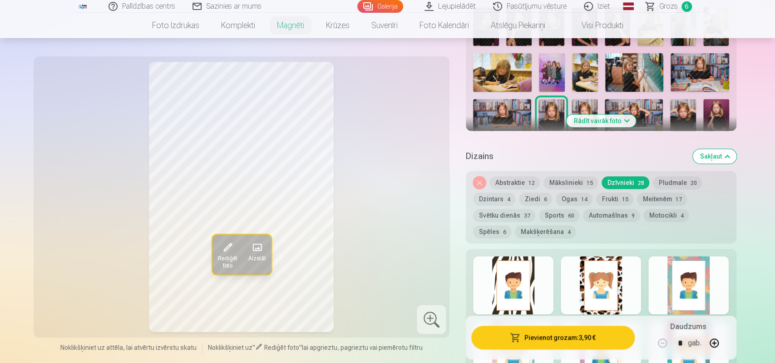
scroll to position [331, 0]
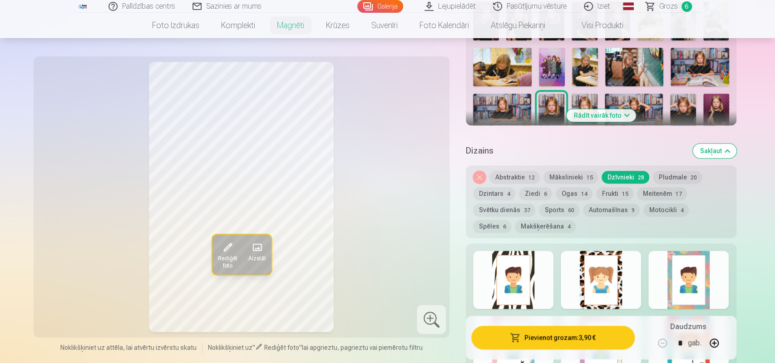
click at [730, 143] on button "Sakļaut" at bounding box center [715, 150] width 44 height 15
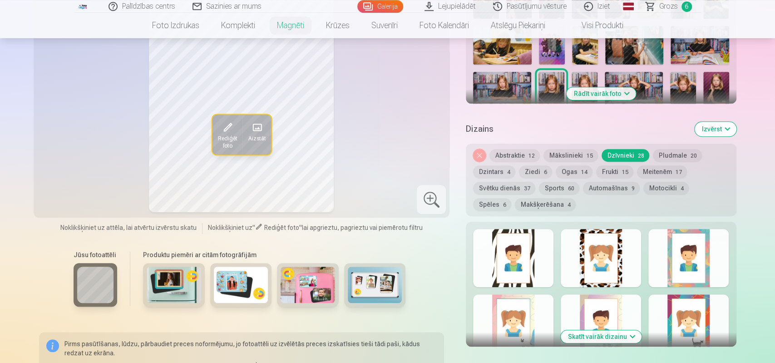
scroll to position [445, 0]
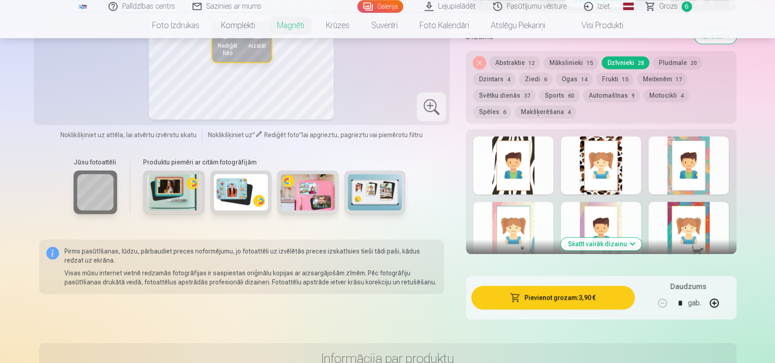
click at [714, 292] on button "button" at bounding box center [714, 303] width 22 height 22
type input "*"
click at [564, 289] on button "Pievienot grozam : 7,80 €" at bounding box center [552, 298] width 163 height 24
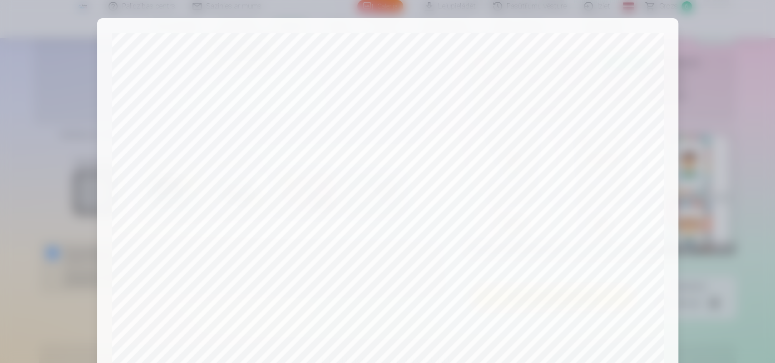
scroll to position [291, 0]
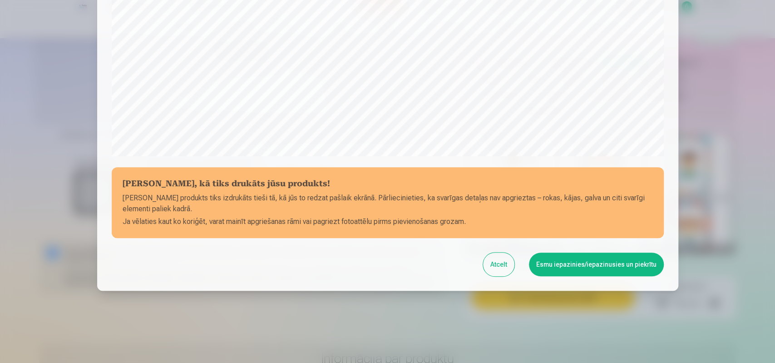
drag, startPoint x: 562, startPoint y: 263, endPoint x: 552, endPoint y: 261, distance: 11.0
click at [552, 261] on button "Esmu iepazinies/iepazinusies un piekrītu" at bounding box center [596, 264] width 135 height 24
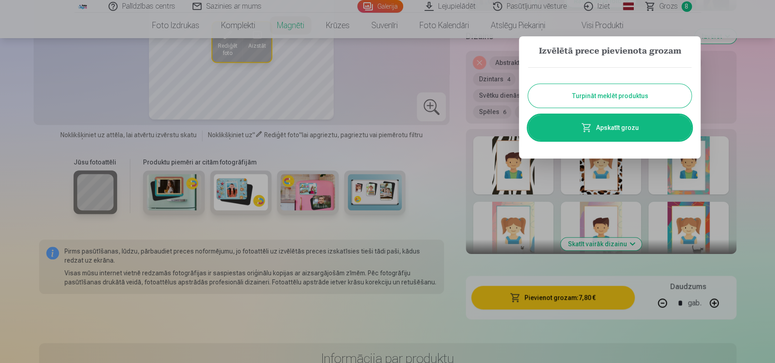
click at [610, 94] on button "Turpināt meklēt produktus" at bounding box center [609, 96] width 163 height 24
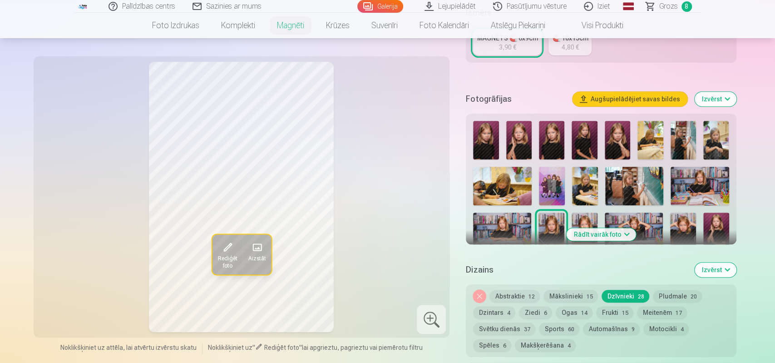
scroll to position [209, 0]
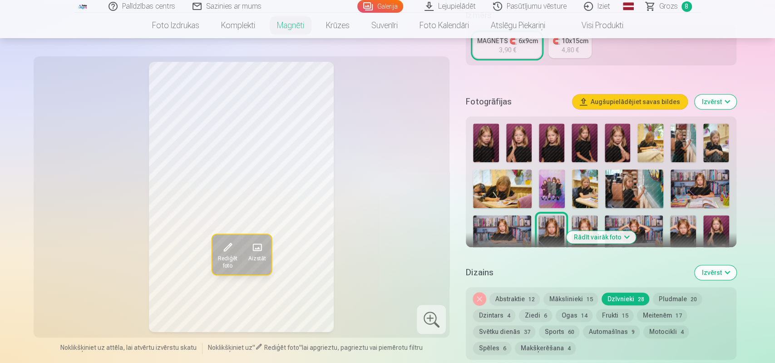
click at [668, 7] on span "Grozs" at bounding box center [668, 6] width 19 height 11
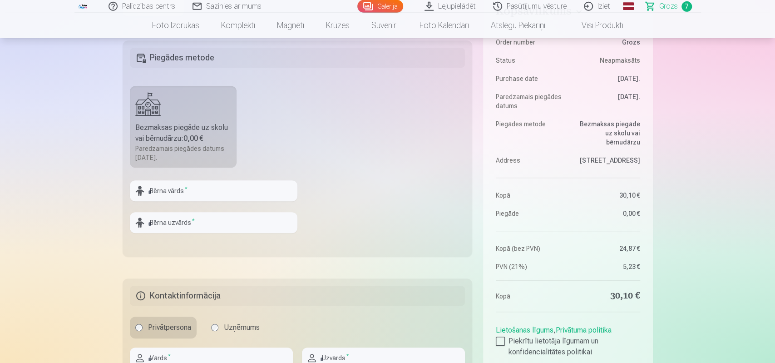
scroll to position [283, 0]
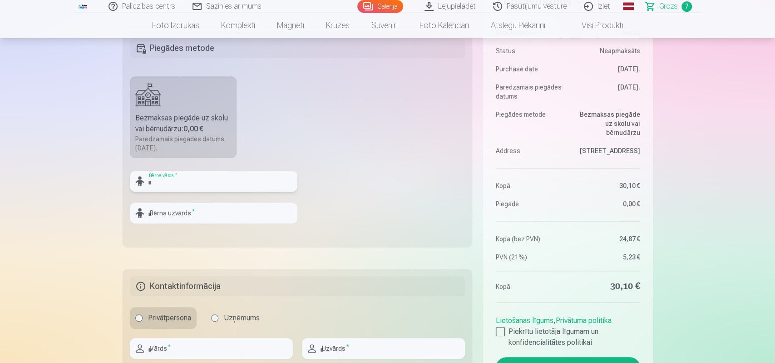
click at [203, 181] on input "text" at bounding box center [214, 181] width 168 height 21
type input "*"
type input "*******"
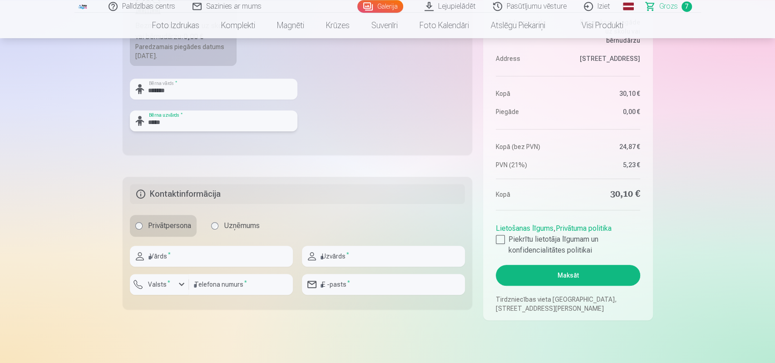
scroll to position [378, 0]
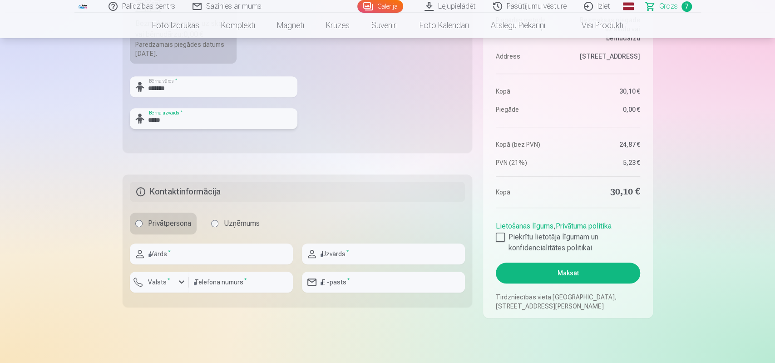
type input "*****"
click at [240, 249] on input "text" at bounding box center [211, 253] width 163 height 21
type input "****"
type input "*****"
click at [223, 285] on input "number" at bounding box center [241, 281] width 104 height 21
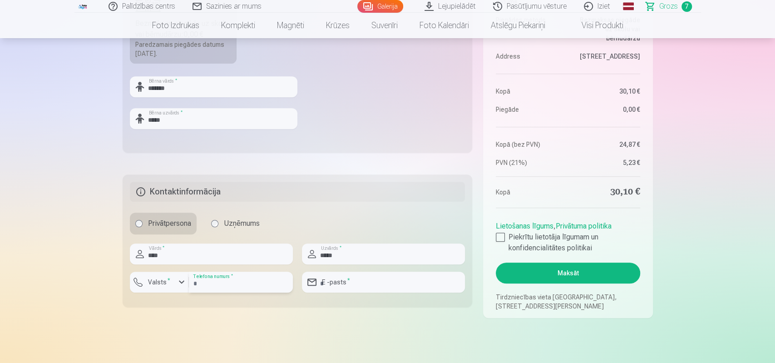
type input "********"
click at [347, 282] on input "email" at bounding box center [383, 281] width 163 height 21
type input "**********"
click at [501, 237] on div at bounding box center [500, 236] width 9 height 9
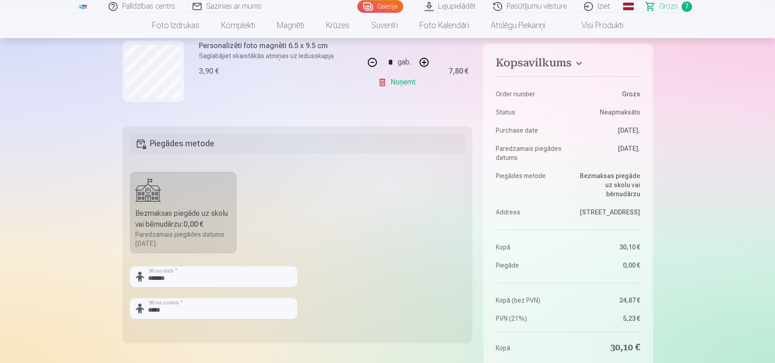
scroll to position [189, 0]
click at [457, 7] on link "Lejupielādēt" at bounding box center [450, 6] width 69 height 13
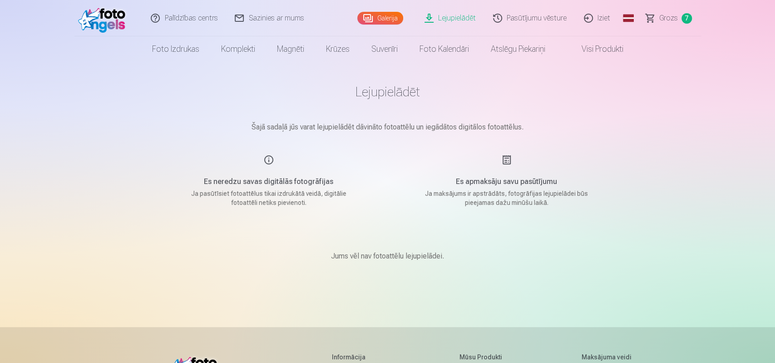
click at [672, 18] on span "Grozs" at bounding box center [668, 18] width 19 height 11
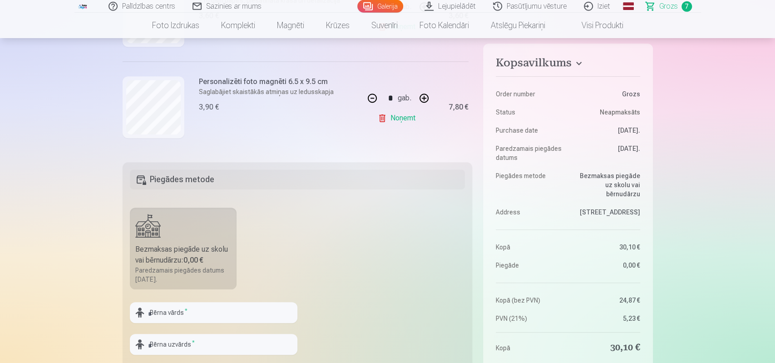
scroll to position [236, 0]
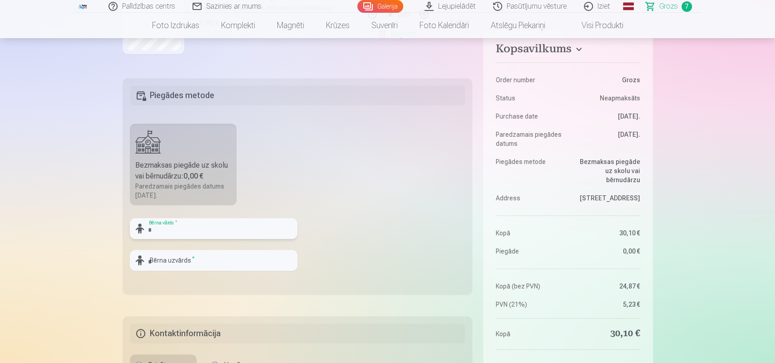
click at [257, 230] on input "text" at bounding box center [214, 228] width 168 height 21
type input "*******"
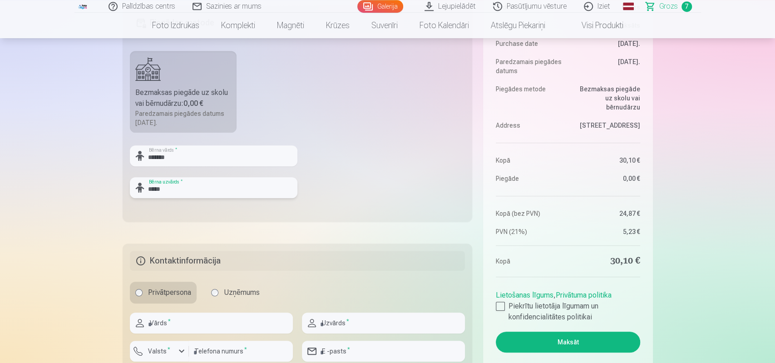
scroll to position [378, 0]
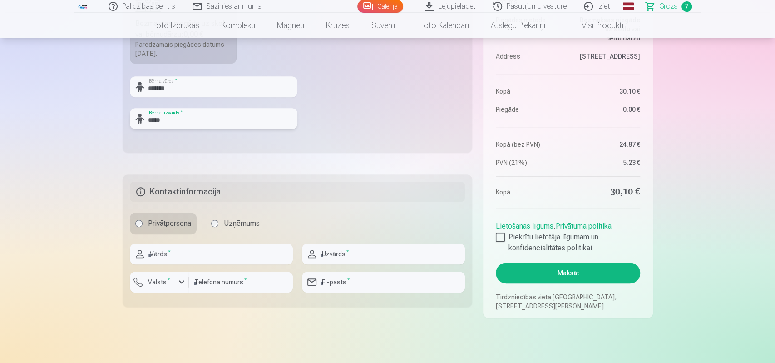
type input "*****"
click at [225, 247] on input "text" at bounding box center [211, 253] width 163 height 21
type input "****"
type input "*****"
click at [209, 280] on input "number" at bounding box center [241, 281] width 104 height 21
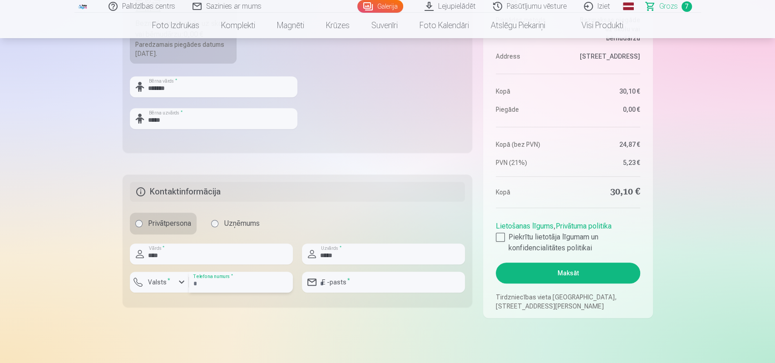
type input "********"
click at [346, 280] on input "email" at bounding box center [383, 281] width 163 height 21
type input "**********"
click at [503, 241] on div at bounding box center [500, 236] width 9 height 9
click at [546, 275] on button "Maksāt" at bounding box center [568, 272] width 144 height 21
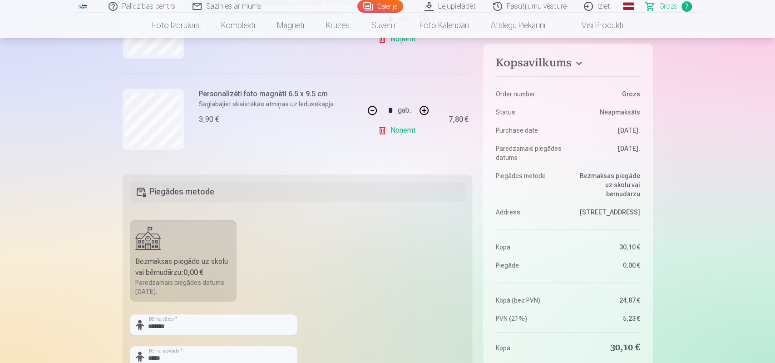
scroll to position [142, 0]
click at [173, 274] on div "Bezmaksas piegāde uz skolu vai bērnudārzu : 0,00 €" at bounding box center [183, 265] width 96 height 22
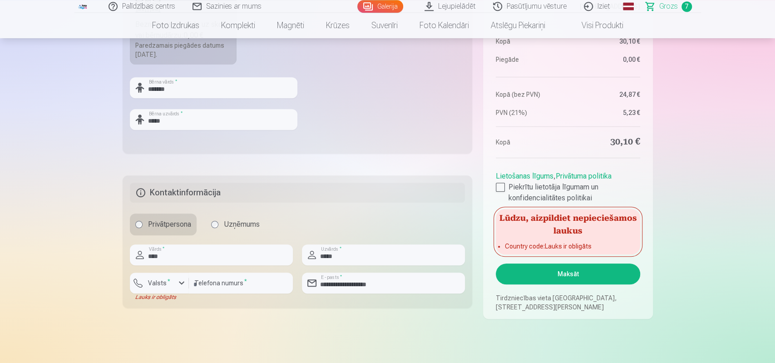
scroll to position [378, 0]
click at [182, 285] on div "button" at bounding box center [181, 281] width 11 height 11
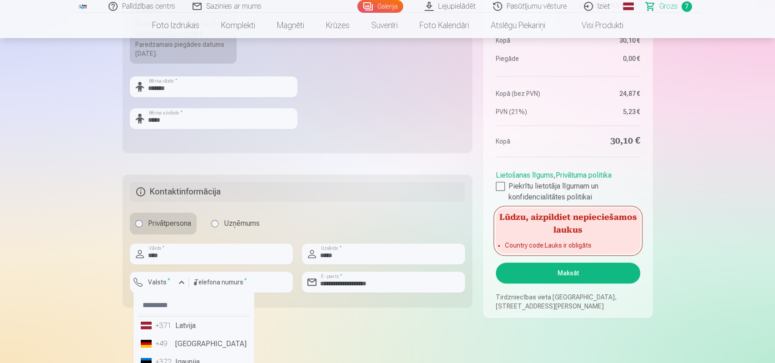
click at [182, 323] on li "+371 Latvija" at bounding box center [193, 325] width 113 height 18
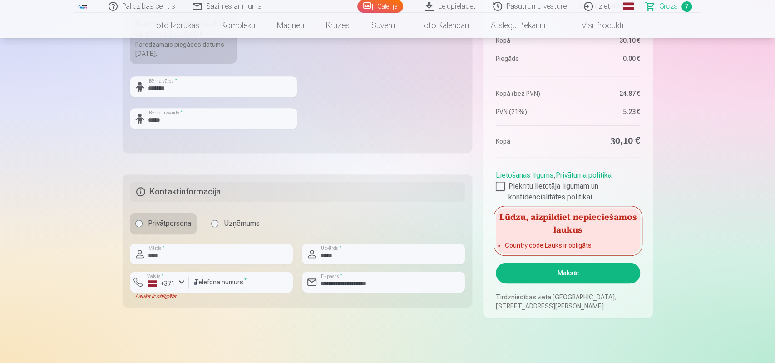
click at [561, 272] on button "Maksāt" at bounding box center [568, 272] width 144 height 21
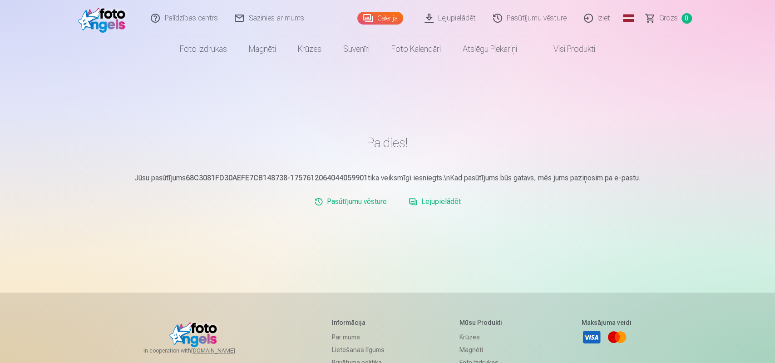
click at [463, 16] on link "Lejupielādēt" at bounding box center [450, 18] width 69 height 36
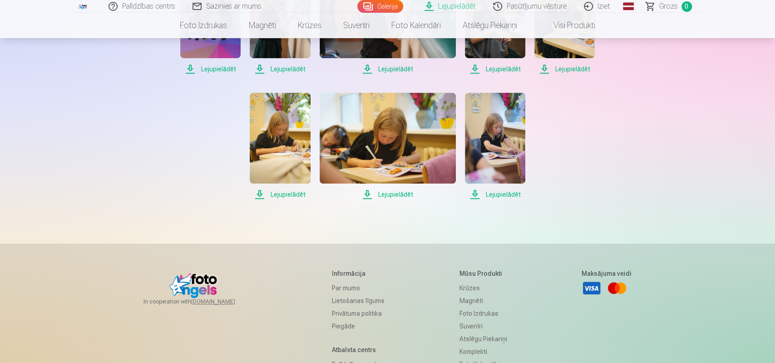
scroll to position [94, 0]
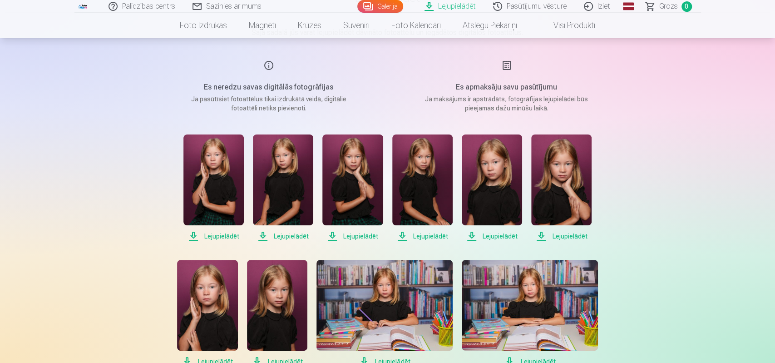
click at [221, 233] on span "Lejupielādēt" at bounding box center [213, 236] width 60 height 11
click at [193, 235] on span "Lejupielādēt" at bounding box center [213, 236] width 60 height 11
click at [265, 237] on span "Lejupielādēt" at bounding box center [283, 236] width 60 height 11
click at [336, 236] on span "Lejupielādēt" at bounding box center [352, 236] width 60 height 11
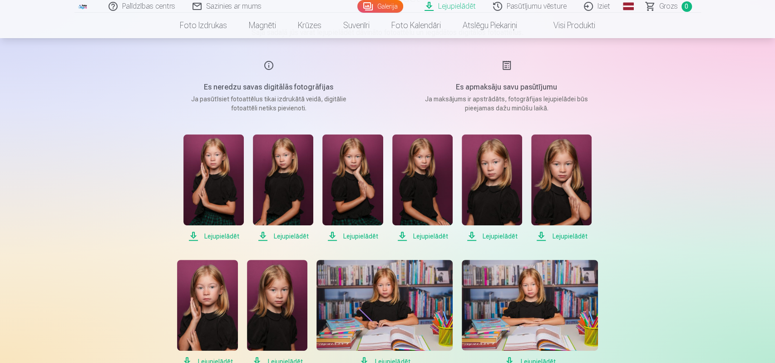
click at [262, 235] on span "Lejupielādēt" at bounding box center [283, 236] width 60 height 11
click at [335, 234] on span "Lejupielādēt" at bounding box center [352, 236] width 60 height 11
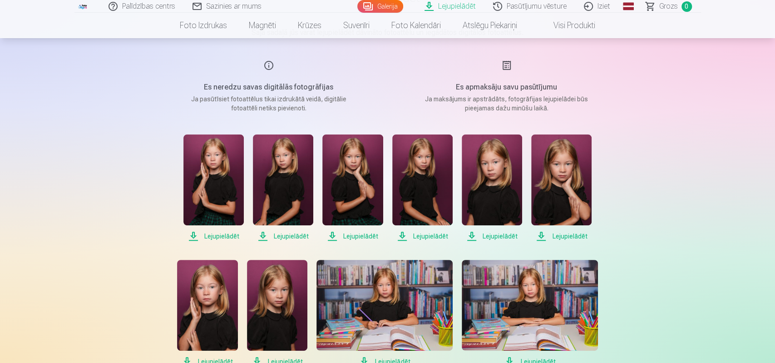
click at [403, 235] on span "Lejupielādēt" at bounding box center [422, 236] width 60 height 11
click at [471, 235] on span "Lejupielādēt" at bounding box center [492, 236] width 60 height 11
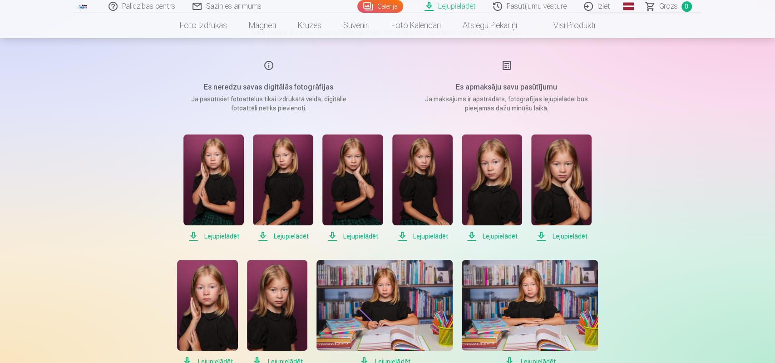
click at [471, 235] on span "Lejupielādēt" at bounding box center [492, 236] width 60 height 11
click at [400, 234] on span "Lejupielādēt" at bounding box center [422, 236] width 60 height 11
click at [475, 236] on span "Lejupielādēt" at bounding box center [492, 236] width 60 height 11
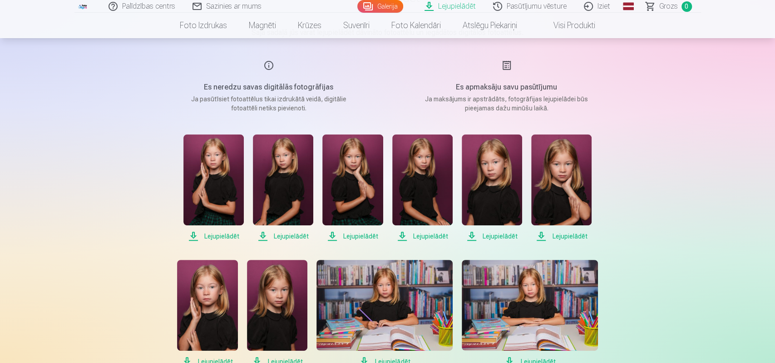
click at [474, 237] on span "Lejupielādēt" at bounding box center [492, 236] width 60 height 11
click at [541, 237] on span "Lejupielādēt" at bounding box center [561, 236] width 60 height 11
click at [542, 236] on span "Lejupielādēt" at bounding box center [561, 236] width 60 height 11
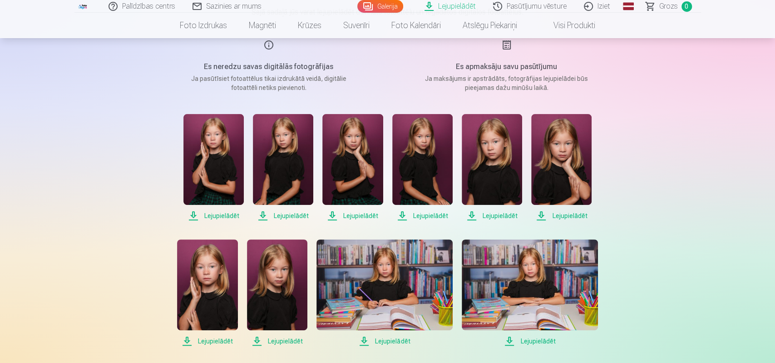
scroll to position [189, 0]
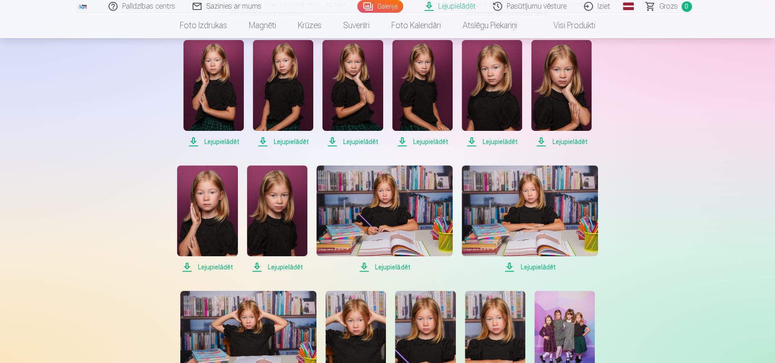
click at [187, 266] on span "Lejupielādēt" at bounding box center [207, 267] width 60 height 11
click at [187, 265] on span "Lejupielādēt" at bounding box center [207, 267] width 60 height 11
click at [257, 265] on span "Lejupielādēt" at bounding box center [277, 267] width 60 height 11
click at [362, 266] on span "Lejupielādēt" at bounding box center [384, 267] width 136 height 11
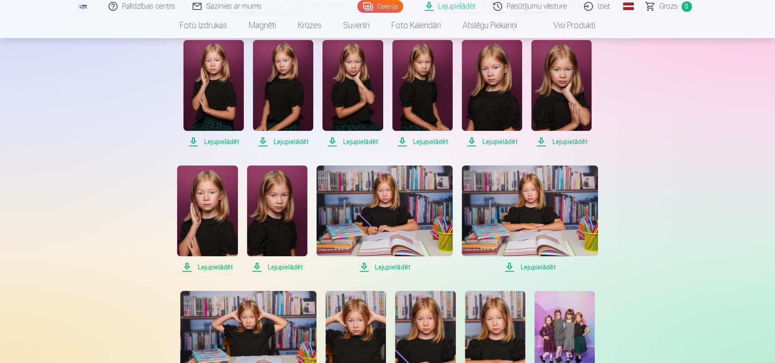
click at [365, 266] on span "Lejupielādēt" at bounding box center [384, 267] width 136 height 11
click at [508, 266] on span "Lejupielādēt" at bounding box center [530, 267] width 136 height 11
click at [509, 266] on span "Lejupielādēt" at bounding box center [530, 267] width 136 height 11
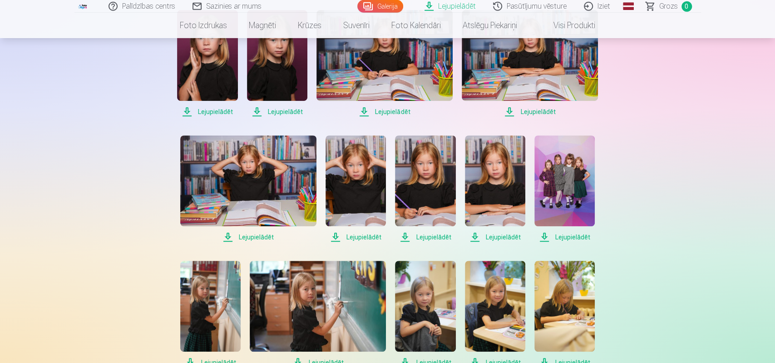
scroll to position [378, 0]
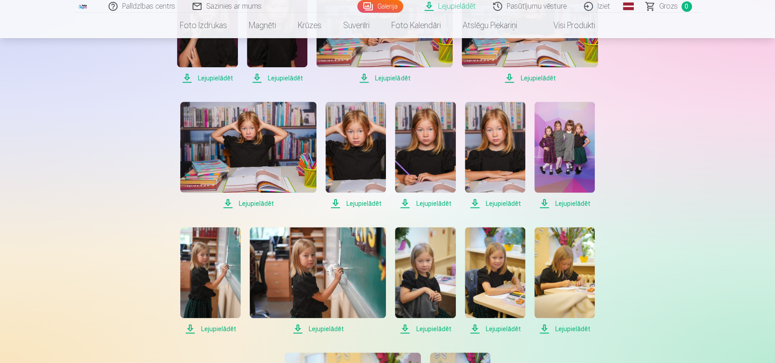
click at [227, 202] on span "Lejupielādēt" at bounding box center [248, 203] width 136 height 11
click at [337, 202] on span "Lejupielādēt" at bounding box center [356, 203] width 60 height 11
click at [335, 201] on span "Lejupielādēt" at bounding box center [356, 203] width 60 height 11
click at [405, 203] on span "Lejupielādēt" at bounding box center [425, 203] width 60 height 11
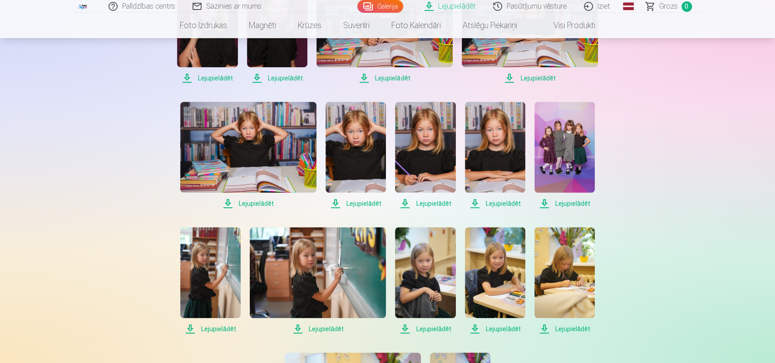
click at [405, 203] on span "Lejupielādēt" at bounding box center [425, 203] width 60 height 11
click at [474, 202] on span "Lejupielādēt" at bounding box center [495, 203] width 60 height 11
click at [474, 203] on span "Lejupielādēt" at bounding box center [495, 203] width 60 height 11
click at [544, 201] on span "Lejupielādēt" at bounding box center [564, 203] width 60 height 11
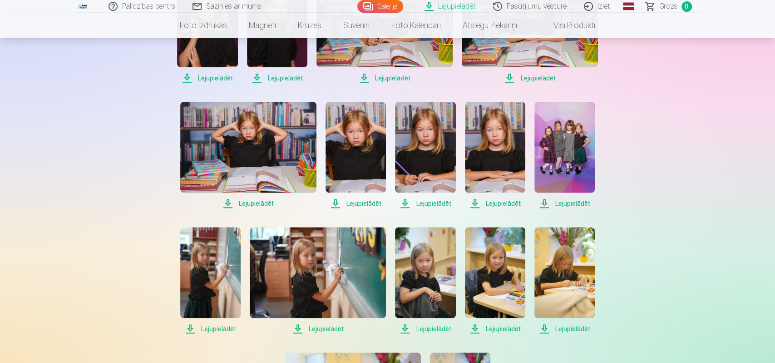
click at [546, 202] on span "Lejupielādēt" at bounding box center [564, 203] width 60 height 11
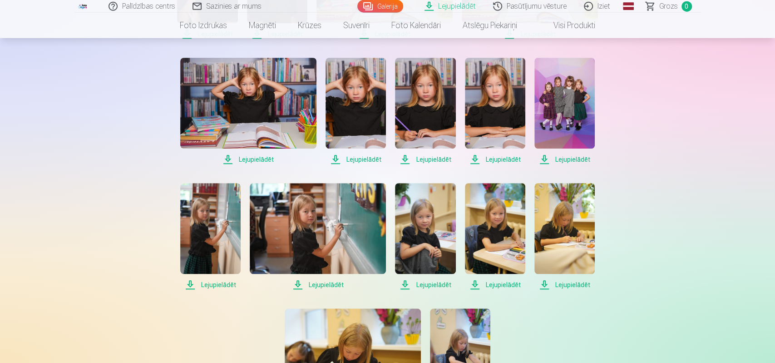
scroll to position [425, 0]
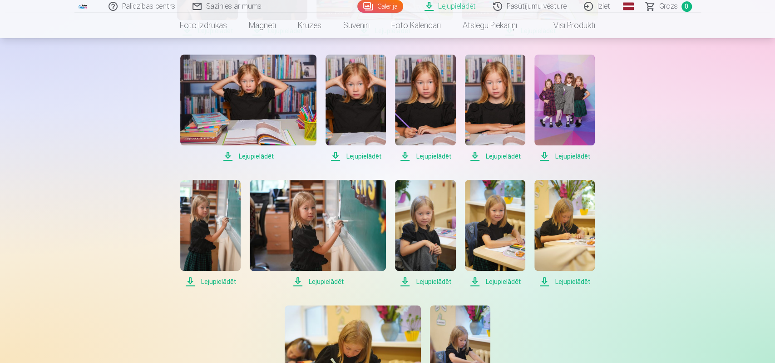
click at [190, 283] on span "Lejupielādēt" at bounding box center [210, 281] width 60 height 11
click at [192, 283] on span "Lejupielādēt" at bounding box center [210, 281] width 60 height 11
click at [296, 282] on span "Lejupielādēt" at bounding box center [318, 281] width 136 height 11
click at [408, 282] on span "Lejupielādēt" at bounding box center [425, 281] width 60 height 11
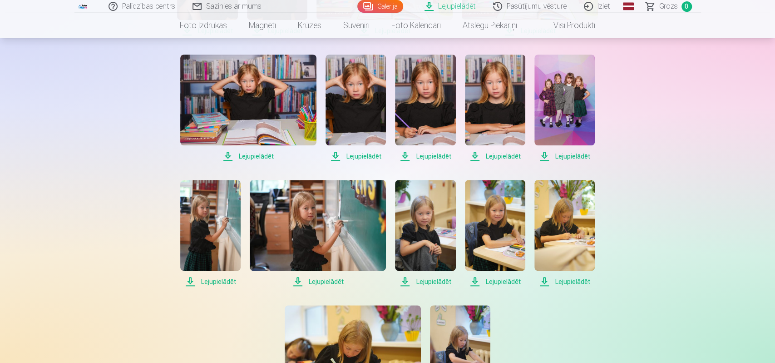
click at [408, 282] on span "Lejupielādēt" at bounding box center [425, 281] width 60 height 11
click at [407, 280] on span "Lejupielādēt" at bounding box center [425, 281] width 60 height 11
click at [408, 282] on span "Lejupielādēt" at bounding box center [425, 281] width 60 height 11
click at [405, 279] on span "Lejupielādēt" at bounding box center [425, 281] width 60 height 11
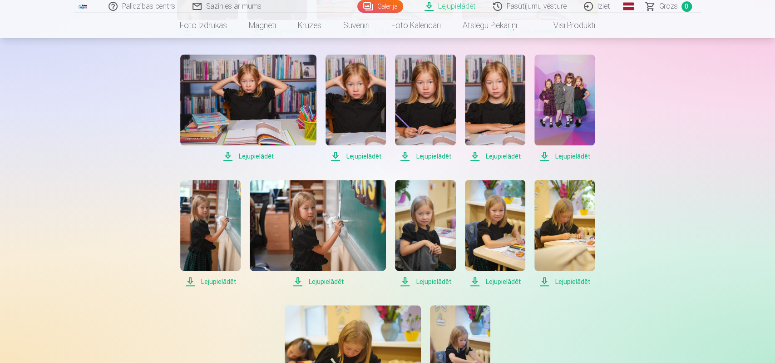
click at [477, 281] on span "Lejupielādēt" at bounding box center [495, 281] width 60 height 11
click at [404, 281] on span "Lejupielādēt" at bounding box center [425, 281] width 60 height 11
click at [474, 280] on span "Lejupielādēt" at bounding box center [495, 281] width 60 height 11
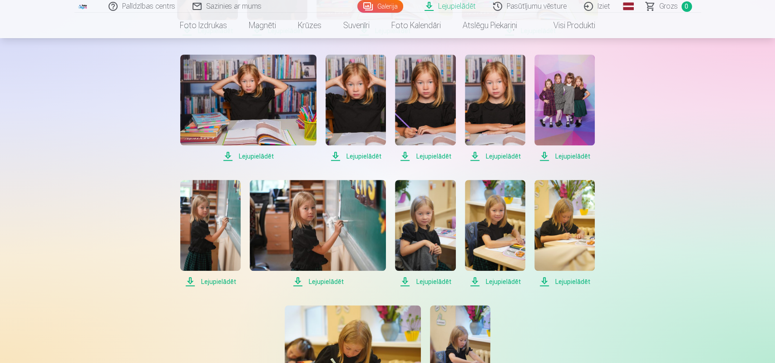
click at [475, 280] on span "Lejupielādēt" at bounding box center [495, 281] width 60 height 11
click at [477, 284] on span "Lejupielādēt" at bounding box center [495, 281] width 60 height 11
click at [472, 283] on span "Lejupielādēt" at bounding box center [495, 281] width 60 height 11
click at [547, 280] on span "Lejupielādēt" at bounding box center [564, 281] width 60 height 11
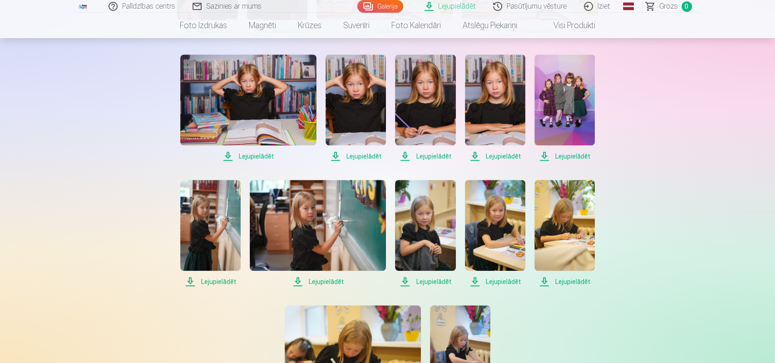
click at [545, 281] on span "Lejupielādēt" at bounding box center [564, 281] width 60 height 11
click at [543, 283] on span "Lejupielādēt" at bounding box center [564, 281] width 60 height 11
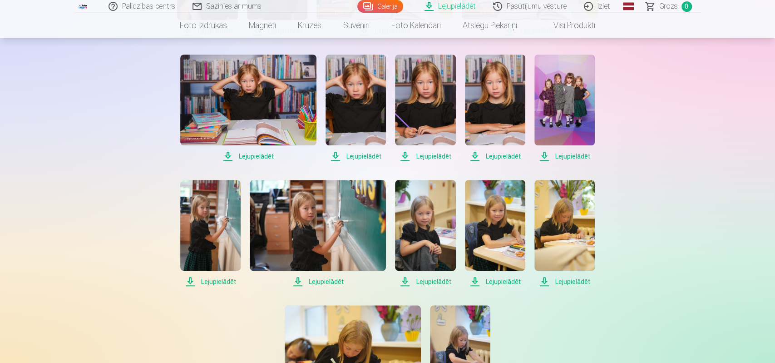
click at [545, 279] on span "Lejupielādēt" at bounding box center [564, 281] width 60 height 11
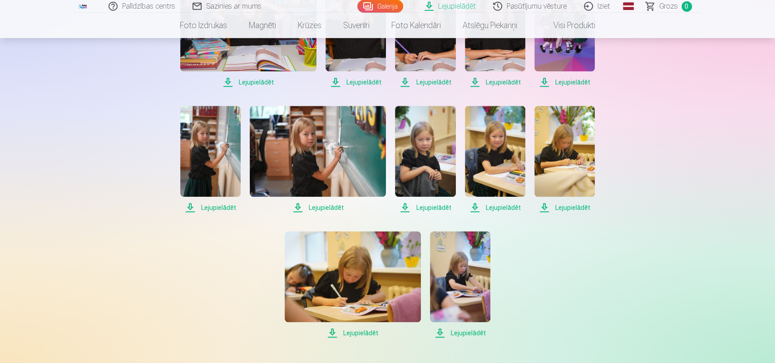
scroll to position [519, 0]
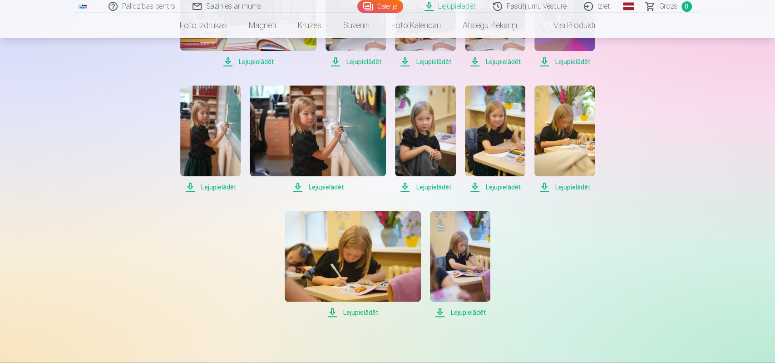
click at [545, 187] on span "Lejupielādēt" at bounding box center [564, 187] width 60 height 11
click at [333, 311] on span "Lejupielādēt" at bounding box center [353, 312] width 136 height 11
click at [334, 312] on span "Lejupielādēt" at bounding box center [353, 312] width 136 height 11
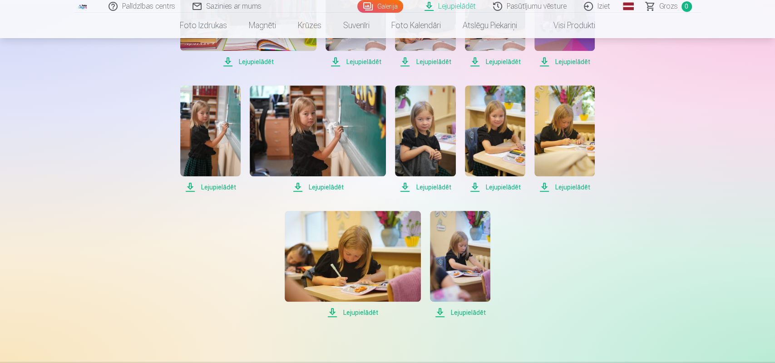
click at [333, 309] on span "Lejupielādēt" at bounding box center [353, 312] width 136 height 11
click at [441, 311] on span "Lejupielādēt" at bounding box center [460, 312] width 60 height 11
click at [336, 311] on span "Lejupielādēt" at bounding box center [353, 312] width 136 height 11
click at [329, 313] on span "Lejupielādēt" at bounding box center [353, 312] width 136 height 11
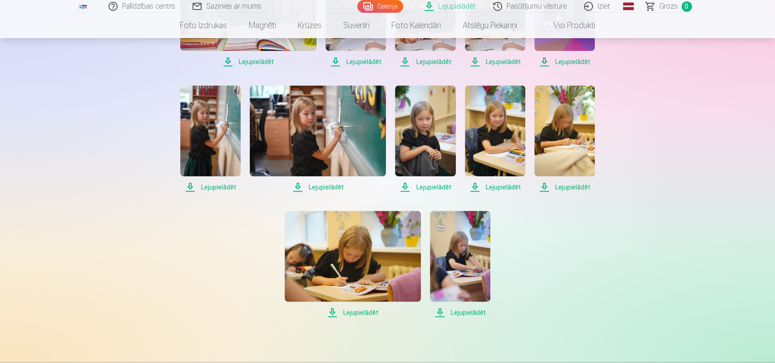
click at [329, 313] on span "Lejupielādēt" at bounding box center [353, 312] width 136 height 11
click at [331, 314] on span "Lejupielādēt" at bounding box center [353, 312] width 136 height 11
click at [345, 311] on span "Lejupielādēt" at bounding box center [353, 312] width 136 height 11
click at [445, 311] on span "Lejupielādēt" at bounding box center [460, 312] width 60 height 11
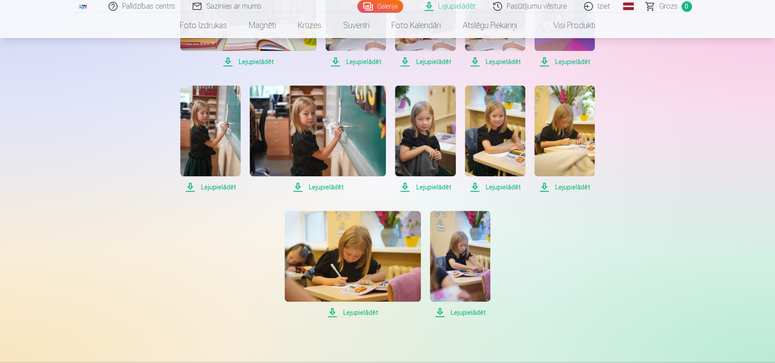
click at [446, 315] on span "Lejupielādēt" at bounding box center [460, 312] width 60 height 11
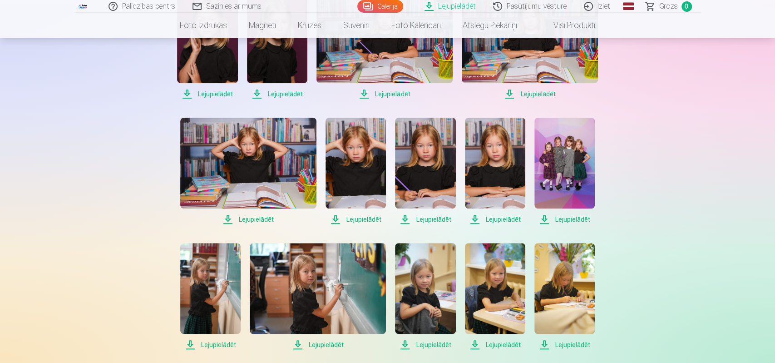
scroll to position [378, 0]
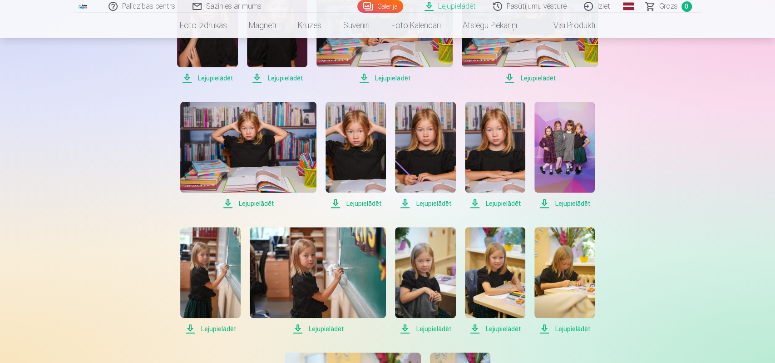
click at [543, 202] on span "Lejupielādēt" at bounding box center [564, 203] width 60 height 11
click at [563, 204] on span "Lejupielādēt" at bounding box center [564, 203] width 60 height 11
click at [562, 158] on img at bounding box center [564, 147] width 60 height 91
click at [576, 185] on img at bounding box center [564, 147] width 60 height 91
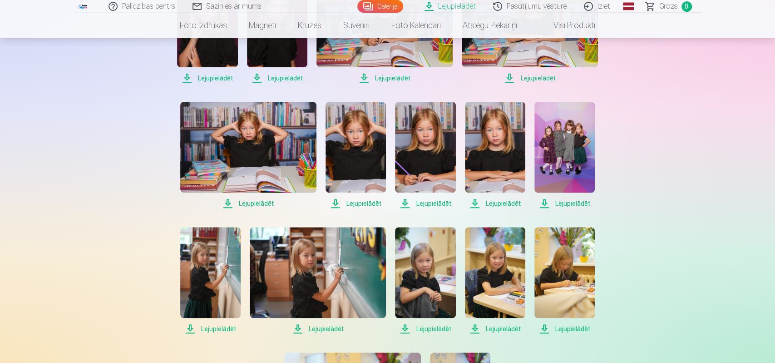
click at [546, 202] on span "Lejupielādēt" at bounding box center [564, 203] width 60 height 11
click at [544, 201] on span "Lejupielādēt" at bounding box center [564, 203] width 60 height 11
click at [543, 205] on span "Lejupielādēt" at bounding box center [564, 203] width 60 height 11
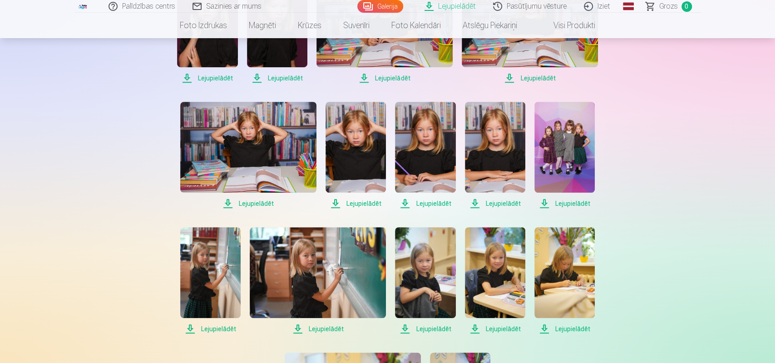
click at [543, 205] on span "Lejupielādēt" at bounding box center [564, 203] width 60 height 11
click at [547, 201] on span "Lejupielādēt" at bounding box center [564, 203] width 60 height 11
click at [546, 201] on span "Lejupielādēt" at bounding box center [564, 203] width 60 height 11
click at [218, 327] on span "Lejupielādēt" at bounding box center [210, 328] width 60 height 11
click at [730, 192] on div "Palīdzības centrs Sazinies ar mums Galerija Lejupielādēt Pasūtījumu vēsture Izi…" at bounding box center [387, 187] width 775 height 1130
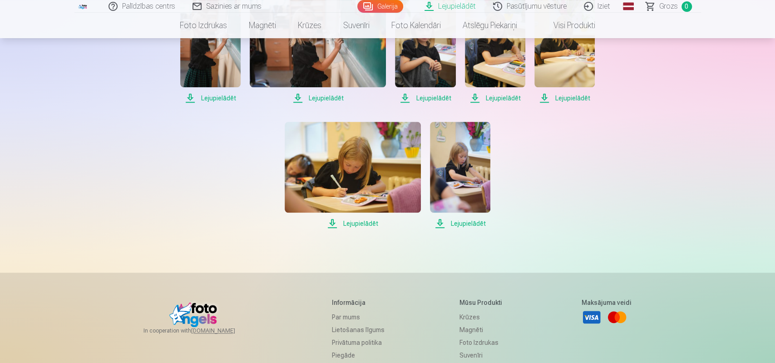
scroll to position [614, 0]
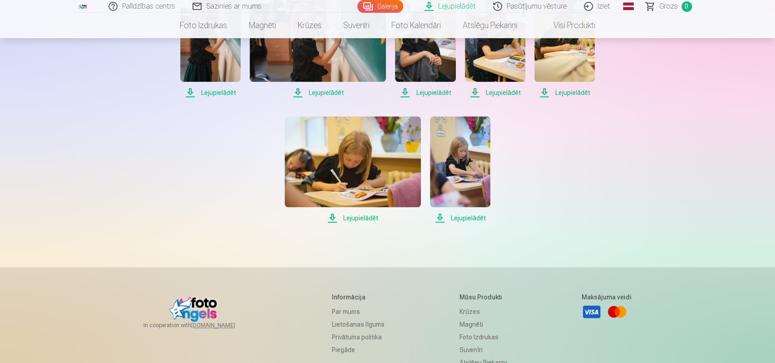
click at [439, 220] on span "Lejupielādēt" at bounding box center [460, 217] width 60 height 11
click at [468, 219] on span "Lejupielādēt" at bounding box center [460, 217] width 60 height 11
click at [470, 217] on span "Lejupielādēt" at bounding box center [460, 217] width 60 height 11
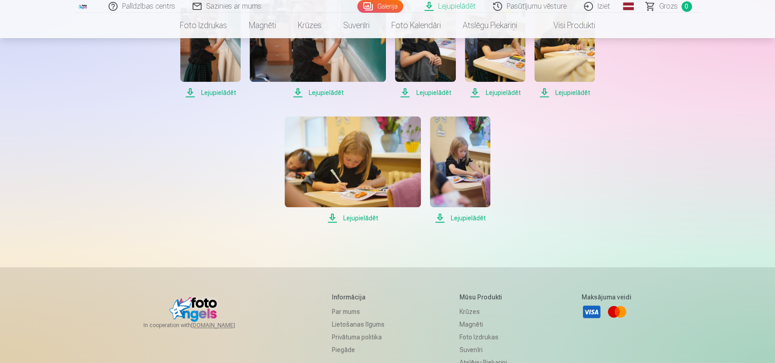
click at [470, 217] on span "Lejupielādēt" at bounding box center [460, 217] width 60 height 11
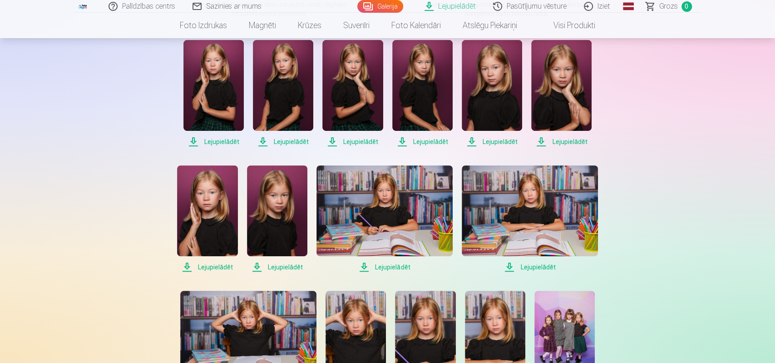
scroll to position [283, 0]
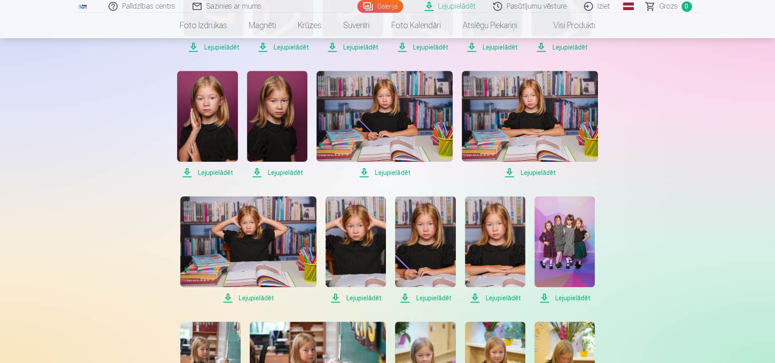
click at [568, 296] on span "Lejupielādēt" at bounding box center [564, 297] width 60 height 11
click at [566, 296] on span "Lejupielādēt" at bounding box center [564, 297] width 60 height 11
click at [561, 267] on img at bounding box center [564, 241] width 60 height 91
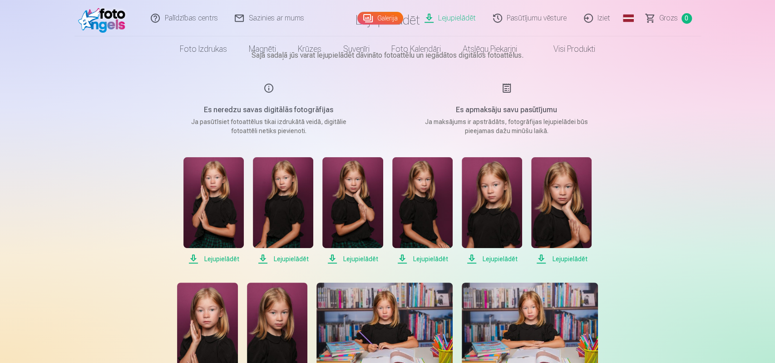
scroll to position [0, 0]
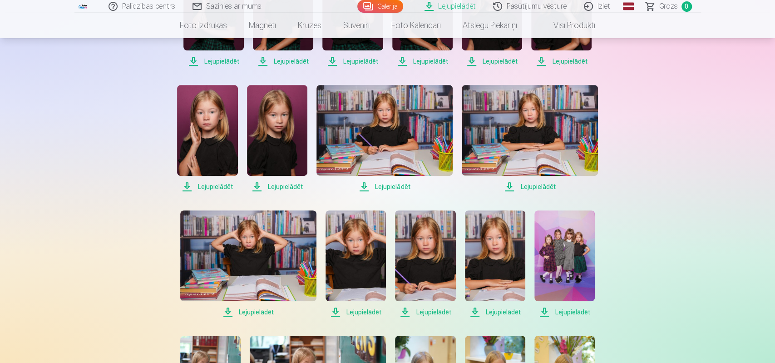
scroll to position [283, 0]
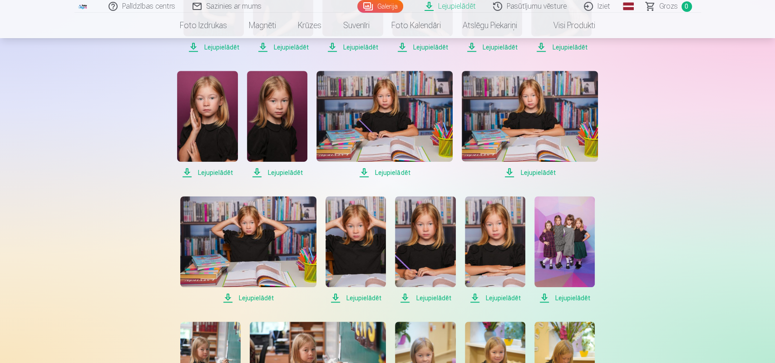
click at [554, 296] on span "Lejupielādēt" at bounding box center [564, 297] width 60 height 11
click at [557, 299] on span "Lejupielādēt" at bounding box center [564, 297] width 60 height 11
click at [545, 299] on span "Lejupielādēt" at bounding box center [564, 297] width 60 height 11
click at [454, 5] on link "Lejupielādēt" at bounding box center [450, 6] width 69 height 13
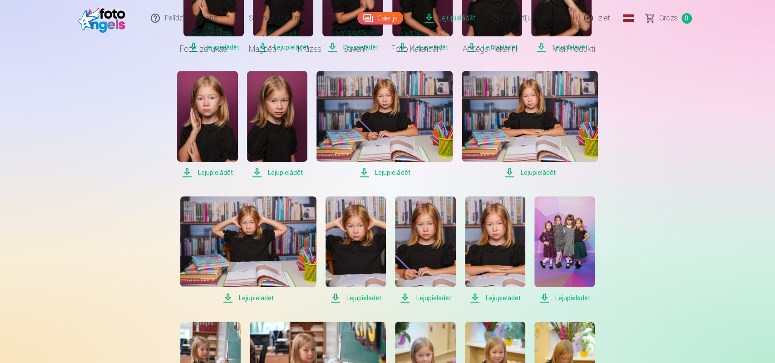
scroll to position [0, 0]
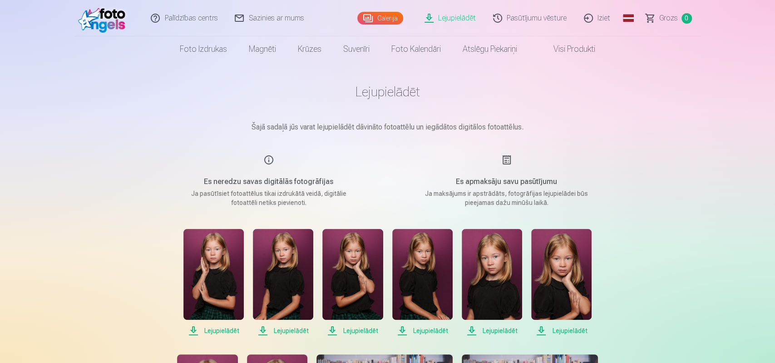
click at [550, 20] on link "Pasūtījumu vēsture" at bounding box center [530, 18] width 91 height 36
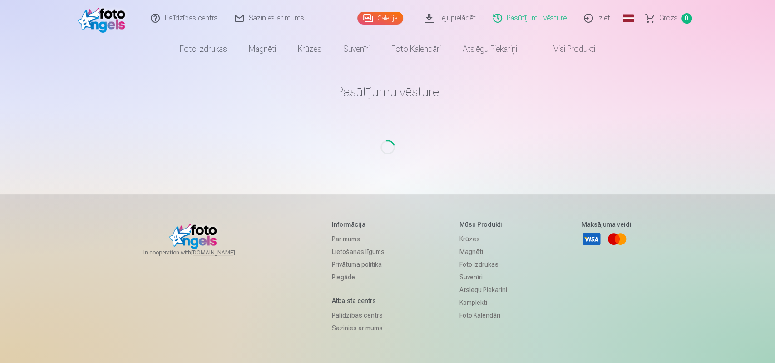
click at [460, 20] on link "Lejupielādēt" at bounding box center [450, 18] width 69 height 36
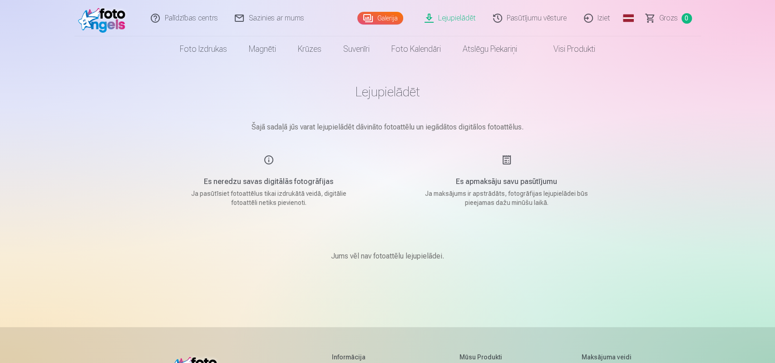
click at [691, 92] on div "Palīdzības centrs Sazinies ar mums Galerija Lejupielādēt Pasūtījumu vēsture Izi…" at bounding box center [387, 288] width 775 height 577
click at [383, 15] on link "Galerija" at bounding box center [380, 18] width 46 height 13
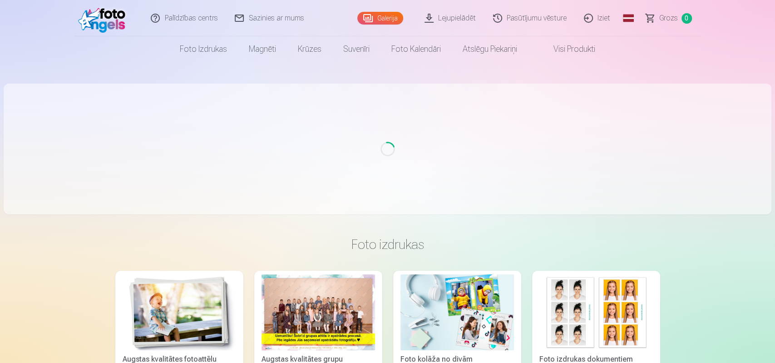
click at [453, 17] on link "Lejupielādēt" at bounding box center [450, 18] width 69 height 36
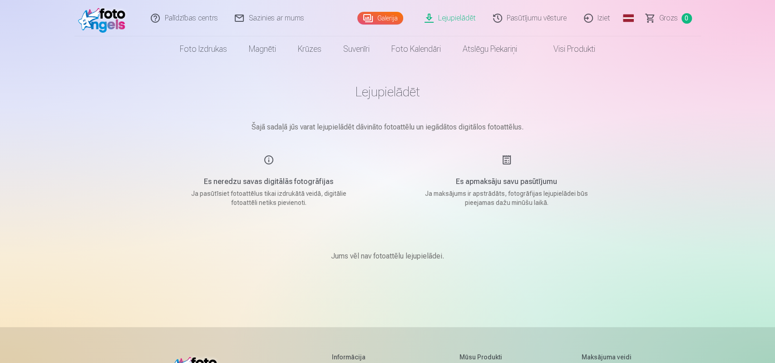
click at [380, 18] on link "Galerija" at bounding box center [380, 18] width 46 height 13
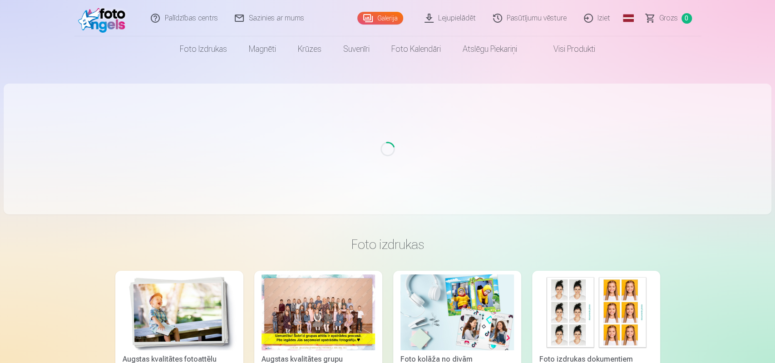
click at [466, 17] on link "Lejupielādēt" at bounding box center [450, 18] width 69 height 36
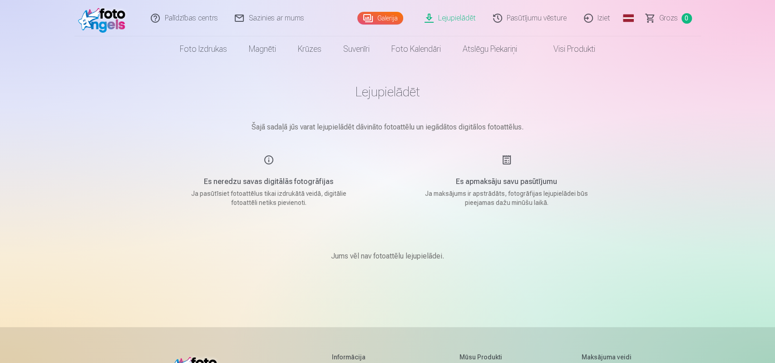
click at [448, 20] on link "Lejupielādēt" at bounding box center [450, 18] width 69 height 36
click at [462, 18] on link "Lejupielādēt" at bounding box center [450, 18] width 69 height 36
click at [367, 18] on link "Galerija" at bounding box center [380, 18] width 46 height 13
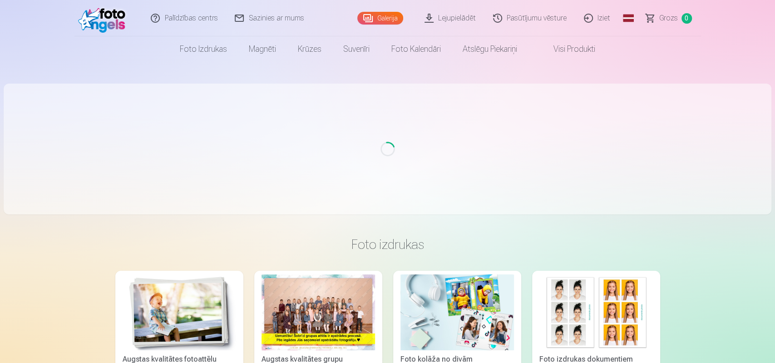
click at [464, 22] on link "Lejupielādēt" at bounding box center [450, 18] width 69 height 36
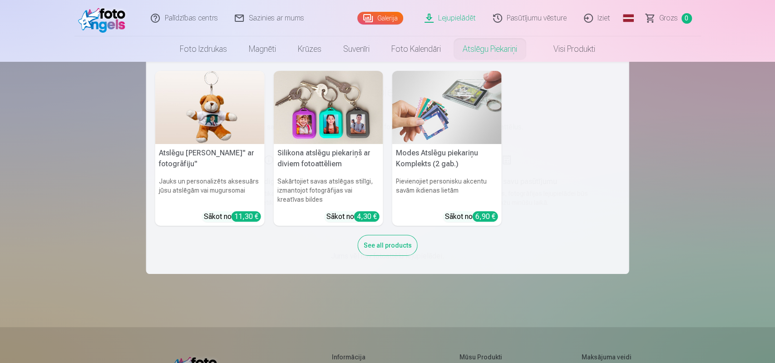
click at [395, 247] on div "See all products" at bounding box center [388, 245] width 60 height 21
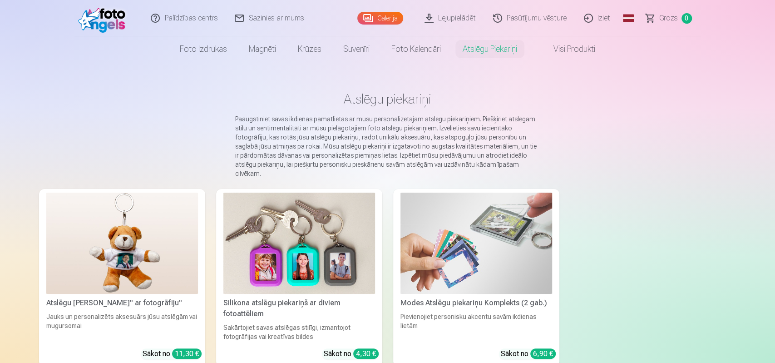
click at [257, 20] on link "Sazinies ar mums" at bounding box center [270, 18] width 86 height 36
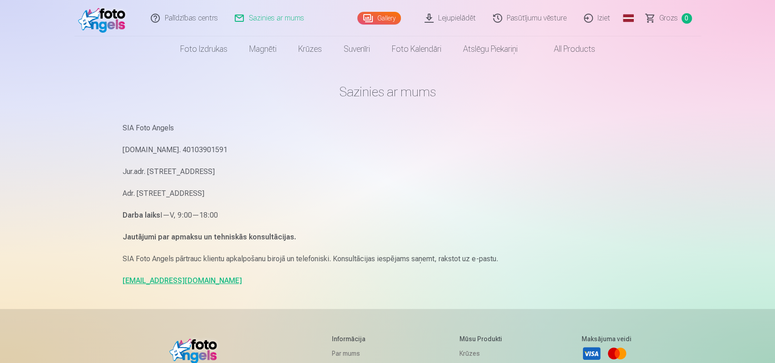
click at [553, 20] on link "Pasūtījumu vēsture" at bounding box center [530, 18] width 91 height 36
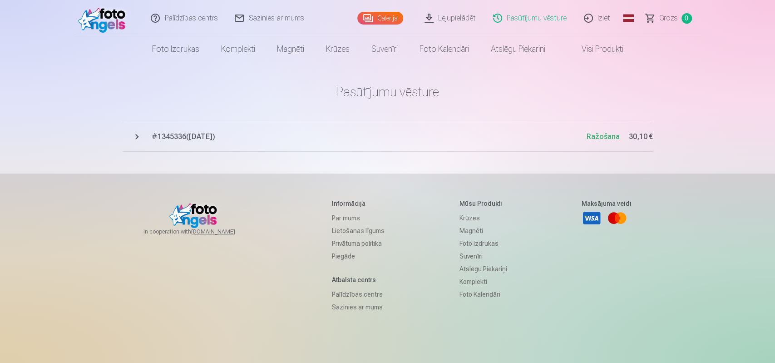
click at [187, 135] on span "# 1345336 ( [DATE] )" at bounding box center [369, 136] width 435 height 11
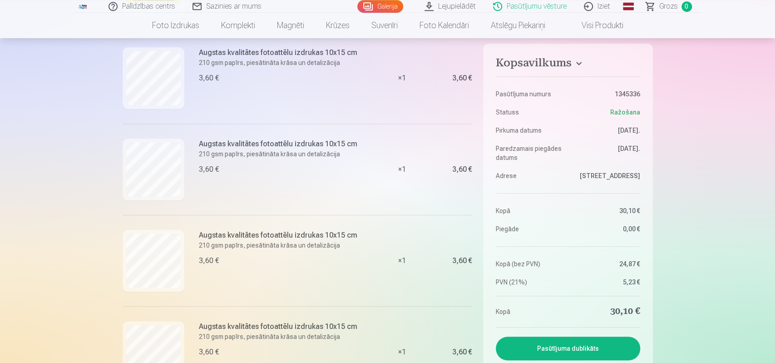
scroll to position [236, 0]
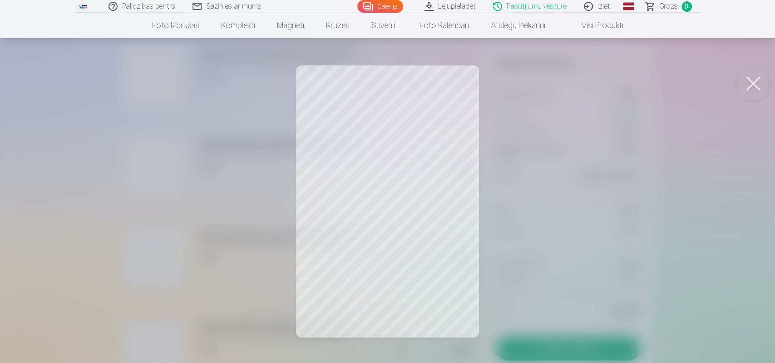
click at [757, 86] on button at bounding box center [753, 83] width 36 height 36
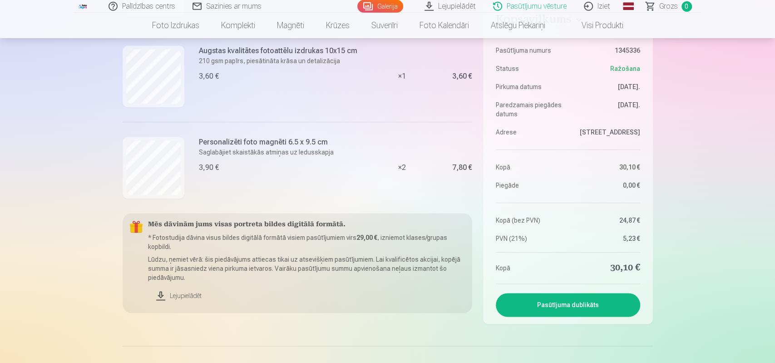
scroll to position [661, 0]
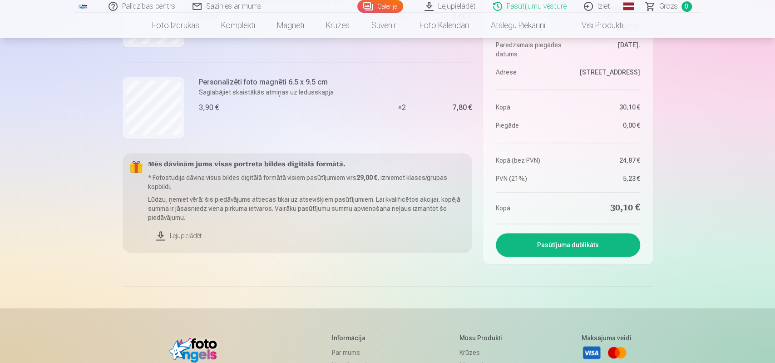
click at [170, 235] on link "Lejupielādēt" at bounding box center [306, 236] width 317 height 20
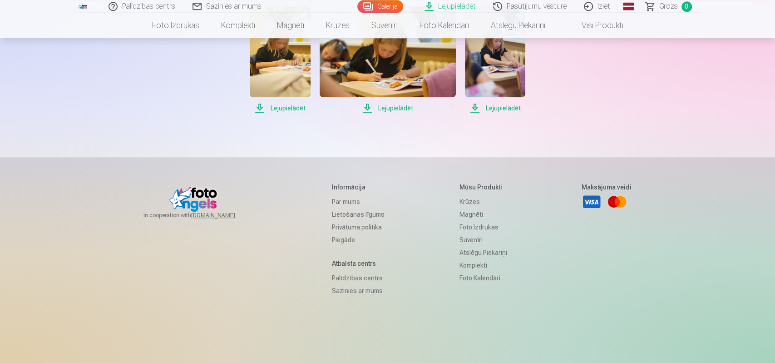
scroll to position [425, 0]
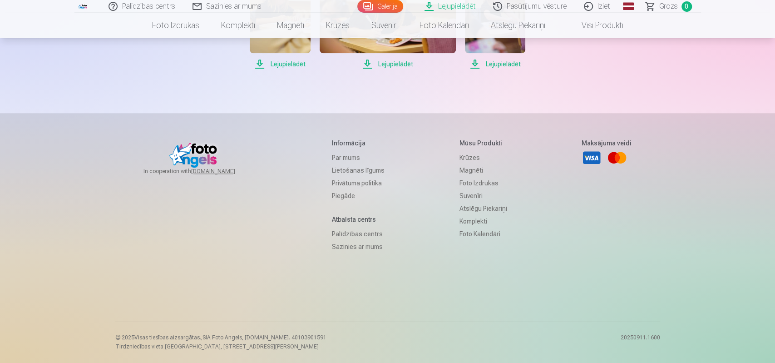
scroll to position [661, 0]
click at [465, 69] on span "Lejupielādēt" at bounding box center [495, 64] width 60 height 11
click at [354, 69] on span "Lejupielādēt" at bounding box center [388, 64] width 136 height 11
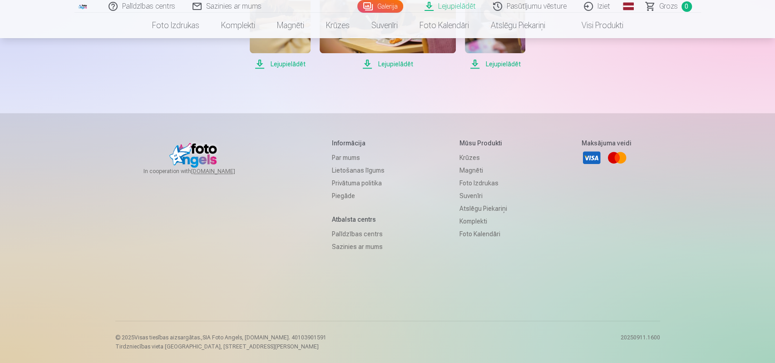
click at [354, 69] on span "Lejupielādēt" at bounding box center [388, 64] width 136 height 11
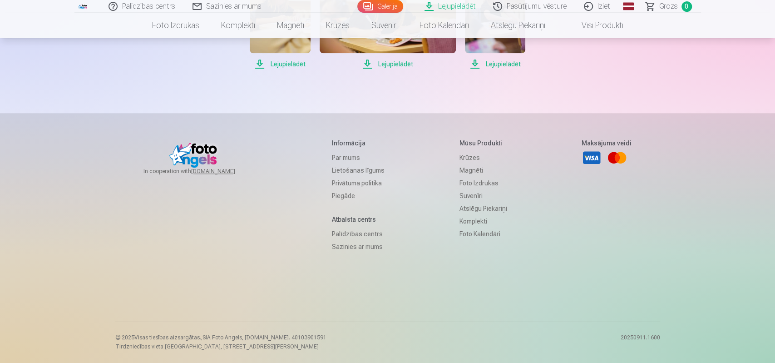
click at [354, 69] on span "Lejupielādēt" at bounding box center [388, 64] width 136 height 11
click at [331, 69] on span "Lejupielādēt" at bounding box center [388, 64] width 136 height 11
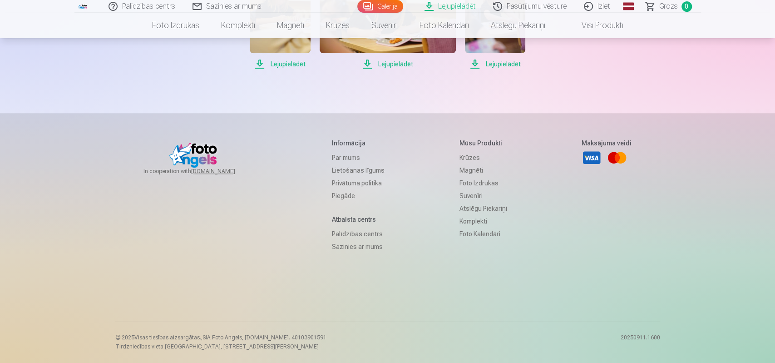
click at [310, 69] on span "Lejupielādēt" at bounding box center [280, 64] width 60 height 11
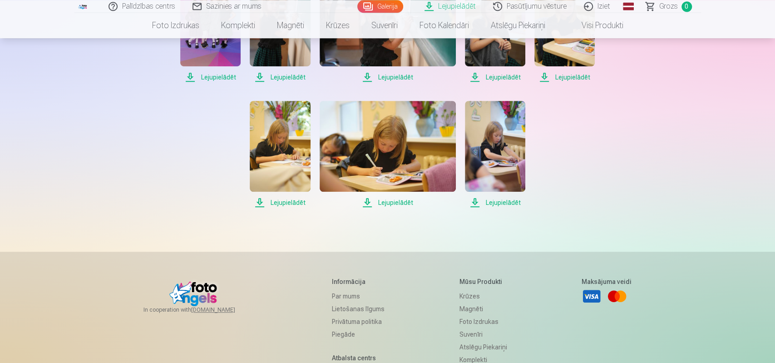
scroll to position [331, 0]
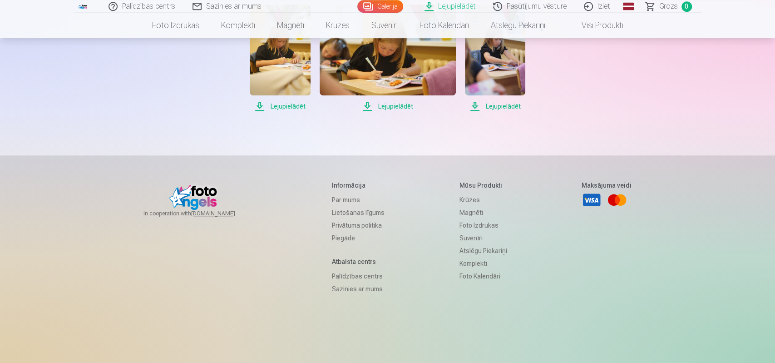
scroll to position [425, 0]
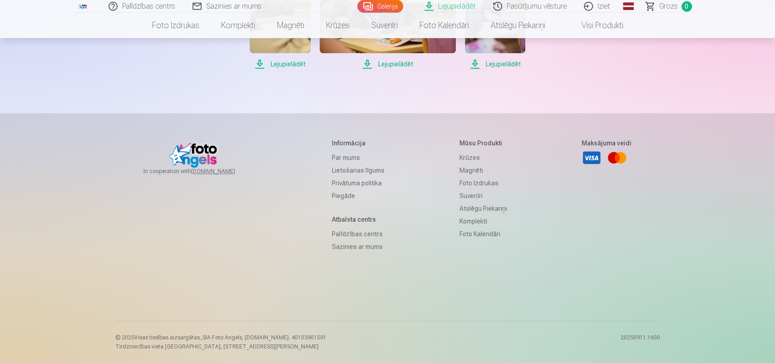
scroll to position [472, 0]
